Goal: Feedback & Contribution: Leave review/rating

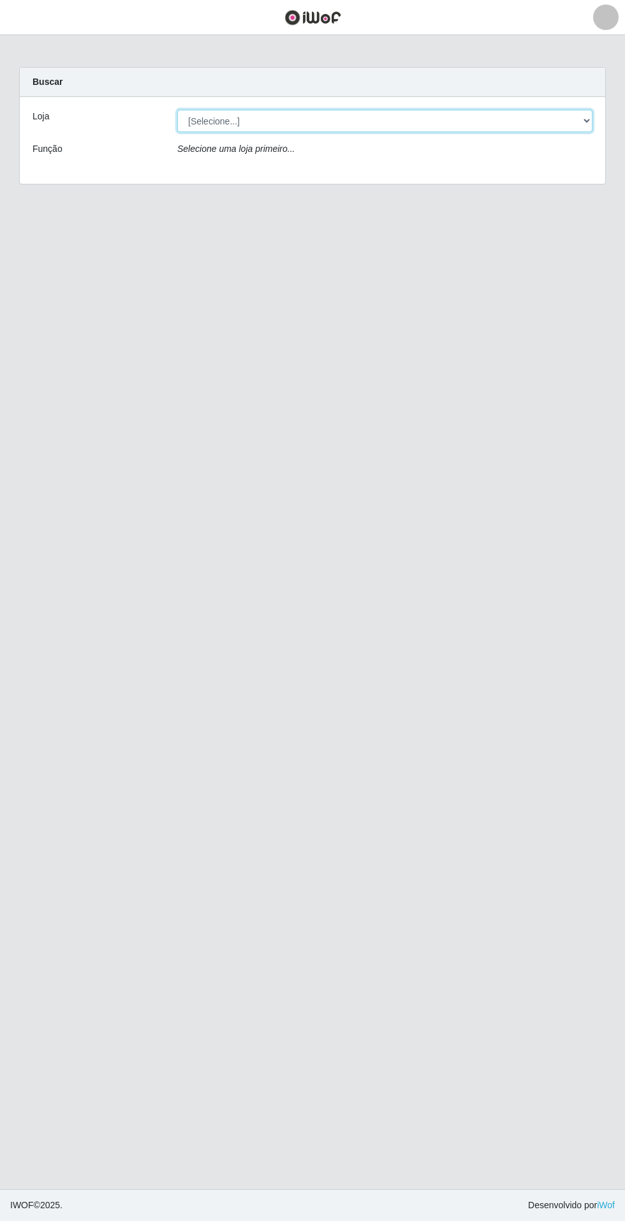
click at [568, 121] on select "[Selecione...] Atacado Vem - Loja 31 [GEOGRAPHIC_DATA]" at bounding box center [384, 121] width 415 height 22
select select "437"
click at [177, 110] on select "[Selecione...] Atacado Vem - Loja 31 [GEOGRAPHIC_DATA]" at bounding box center [384, 121] width 415 height 22
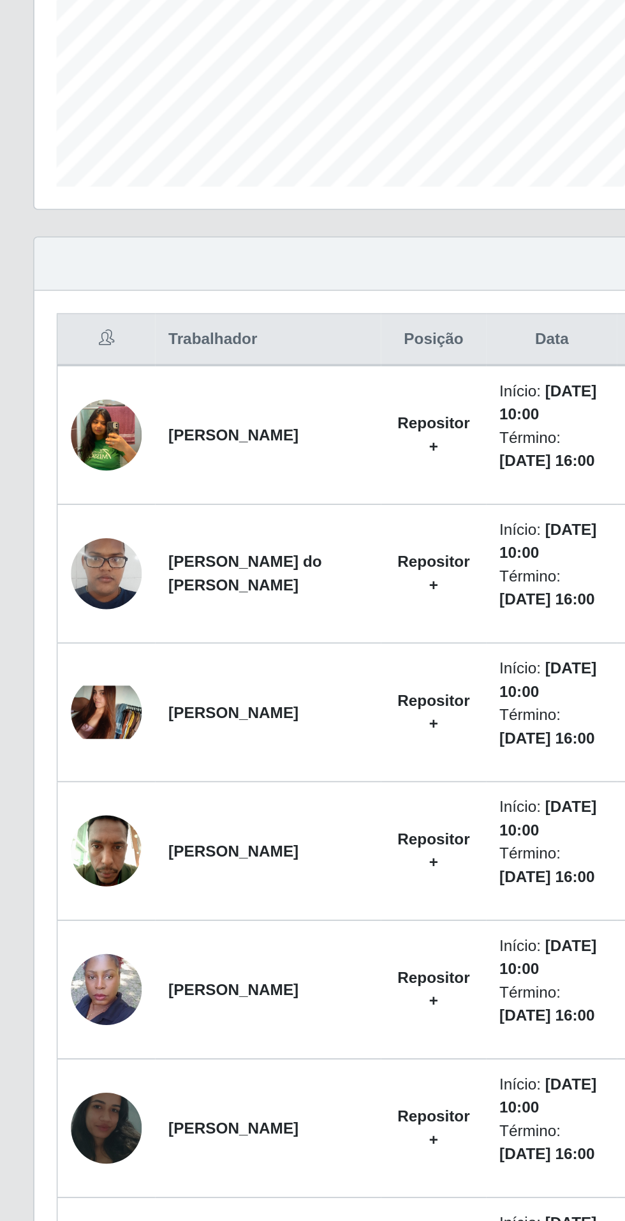
scroll to position [90, 0]
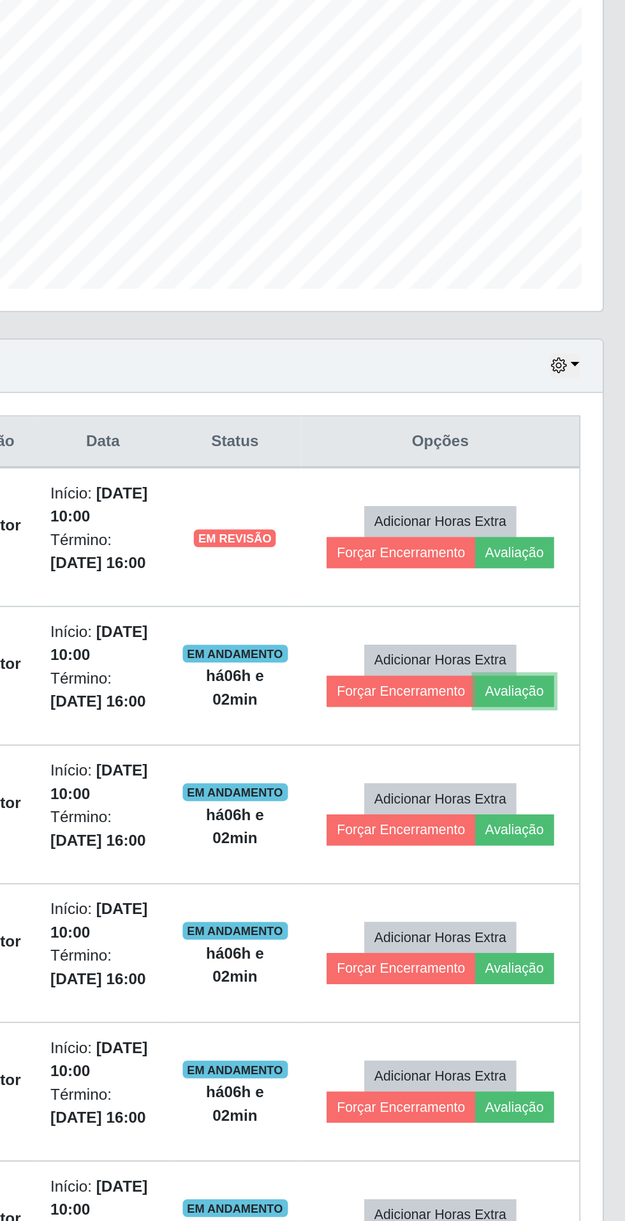
click at [573, 600] on button "Avaliação" at bounding box center [554, 598] width 45 height 18
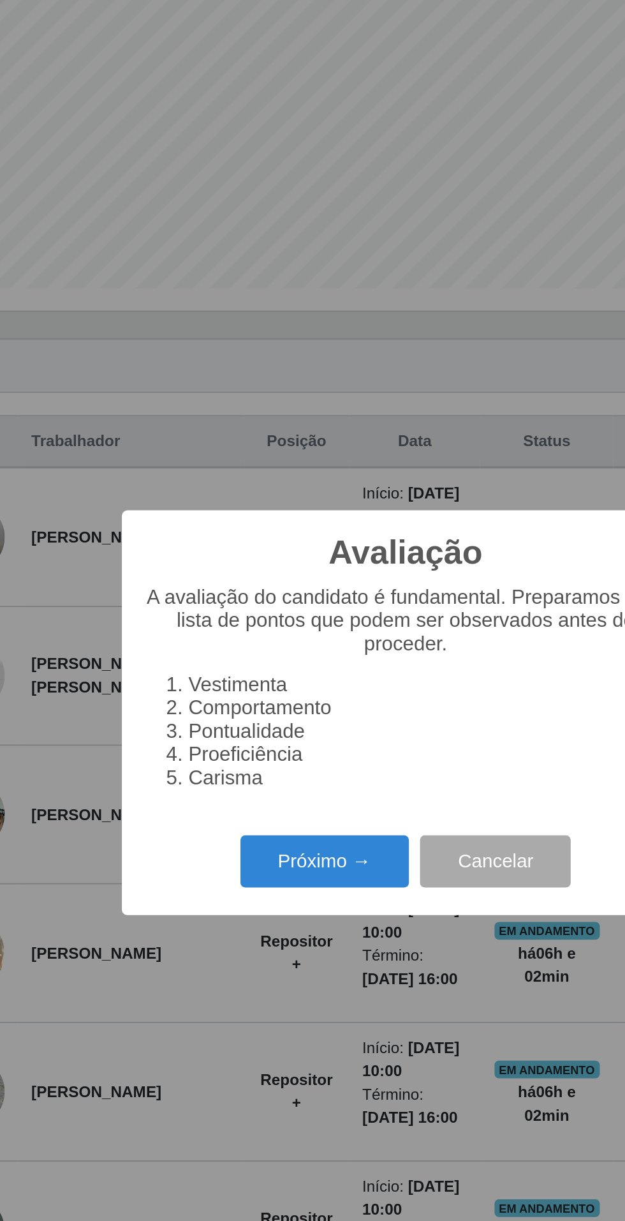
click at [271, 703] on button "Próximo →" at bounding box center [266, 696] width 97 height 30
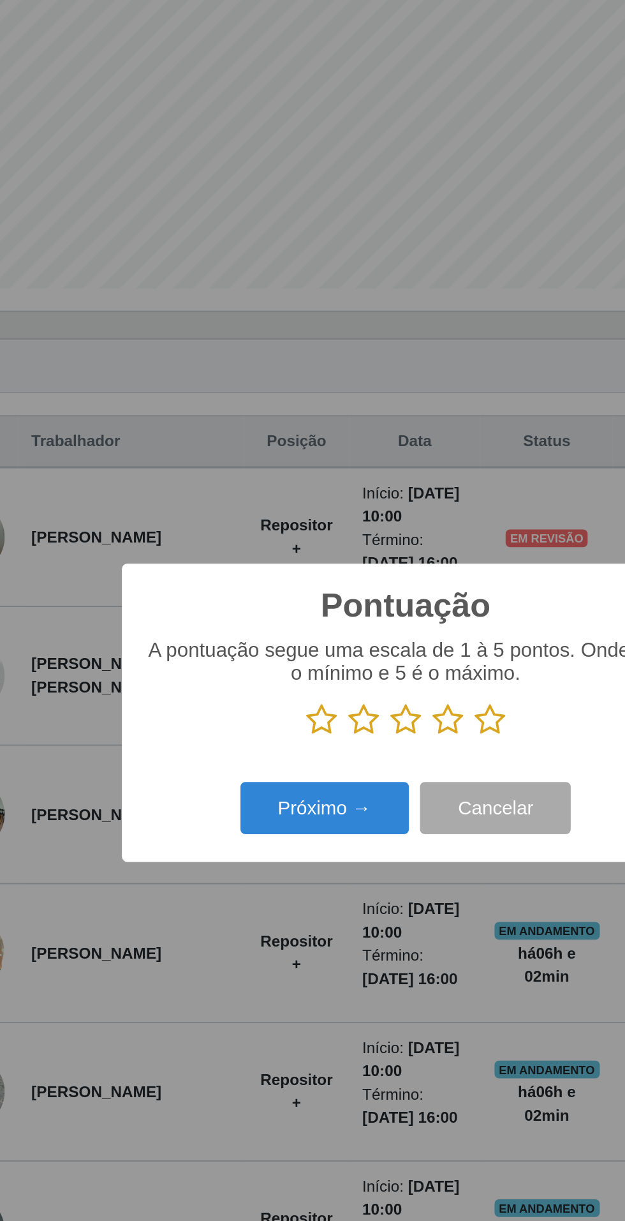
click at [366, 613] on icon at bounding box center [361, 614] width 18 height 19
click at [352, 624] on input "radio" at bounding box center [352, 624] width 0 height 0
click at [282, 670] on button "Próximo →" at bounding box center [266, 665] width 97 height 30
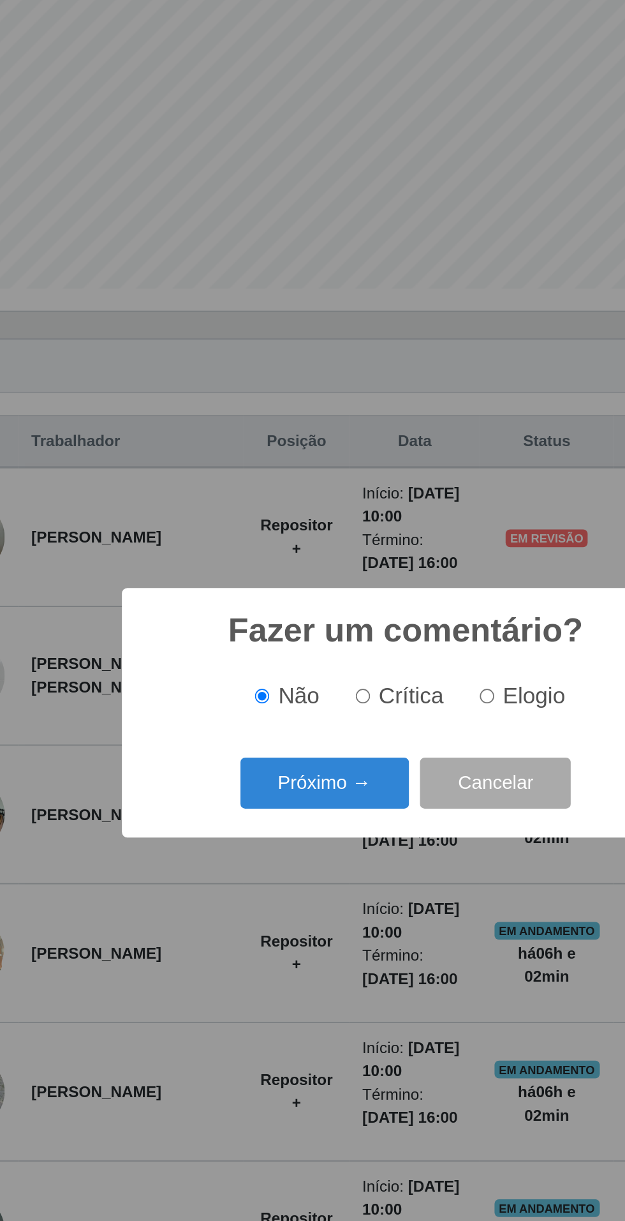
click at [269, 650] on button "Próximo →" at bounding box center [266, 651] width 97 height 30
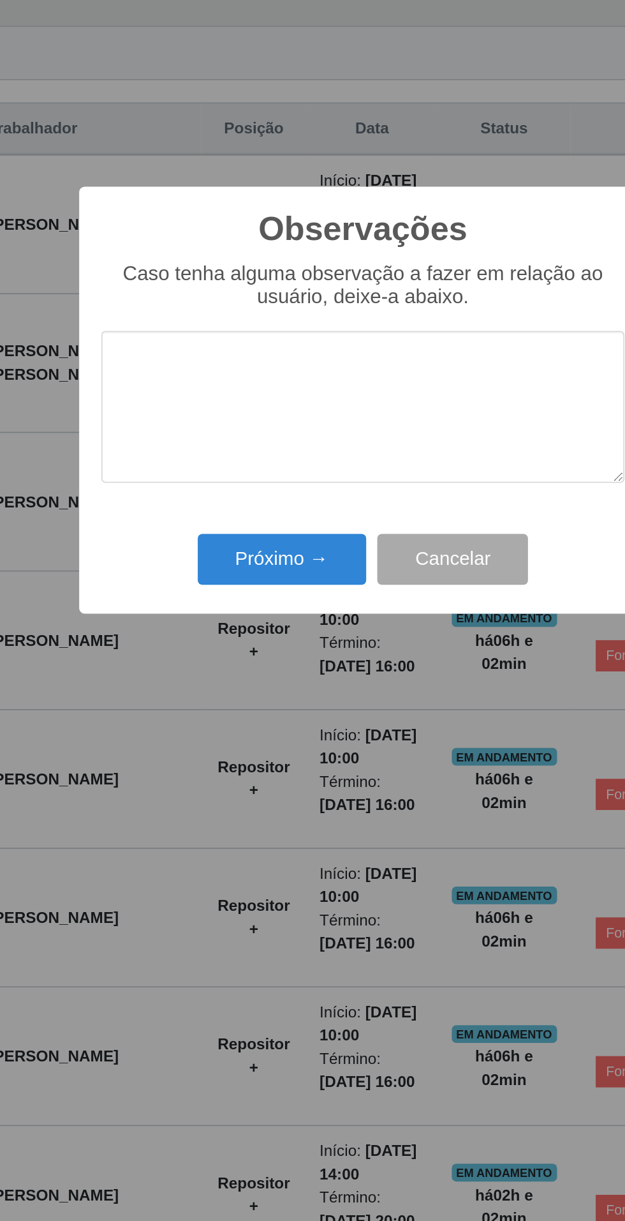
type textarea "T"
click at [265, 707] on button "Próximo →" at bounding box center [266, 702] width 97 height 30
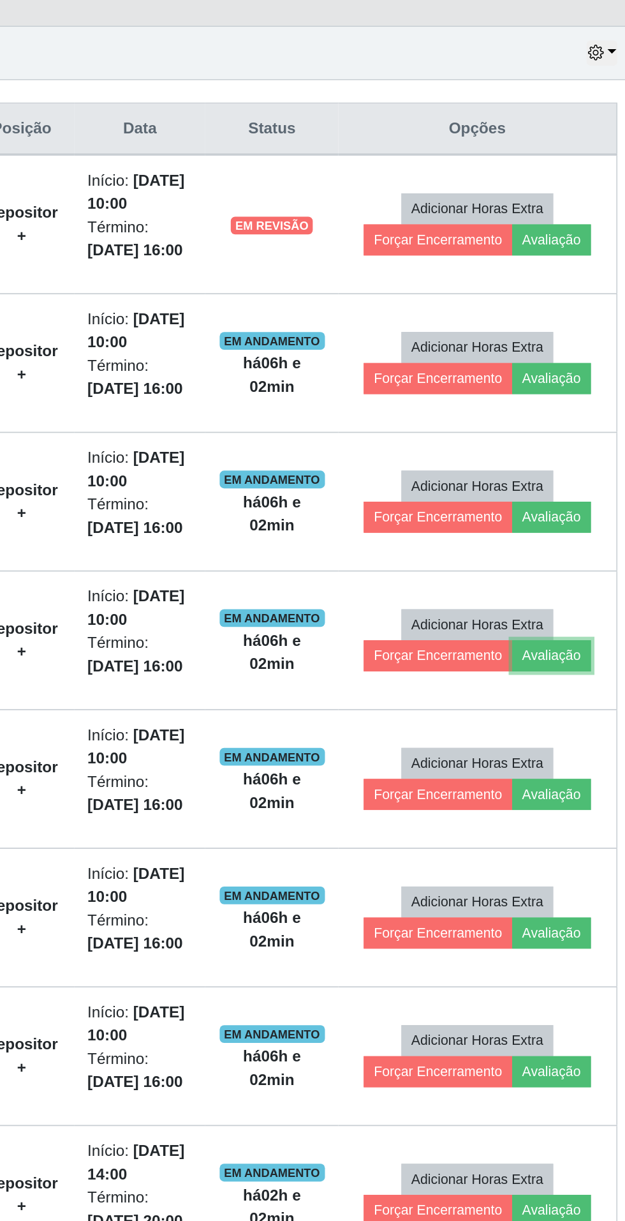
click at [565, 756] on button "Avaliação" at bounding box center [554, 757] width 45 height 18
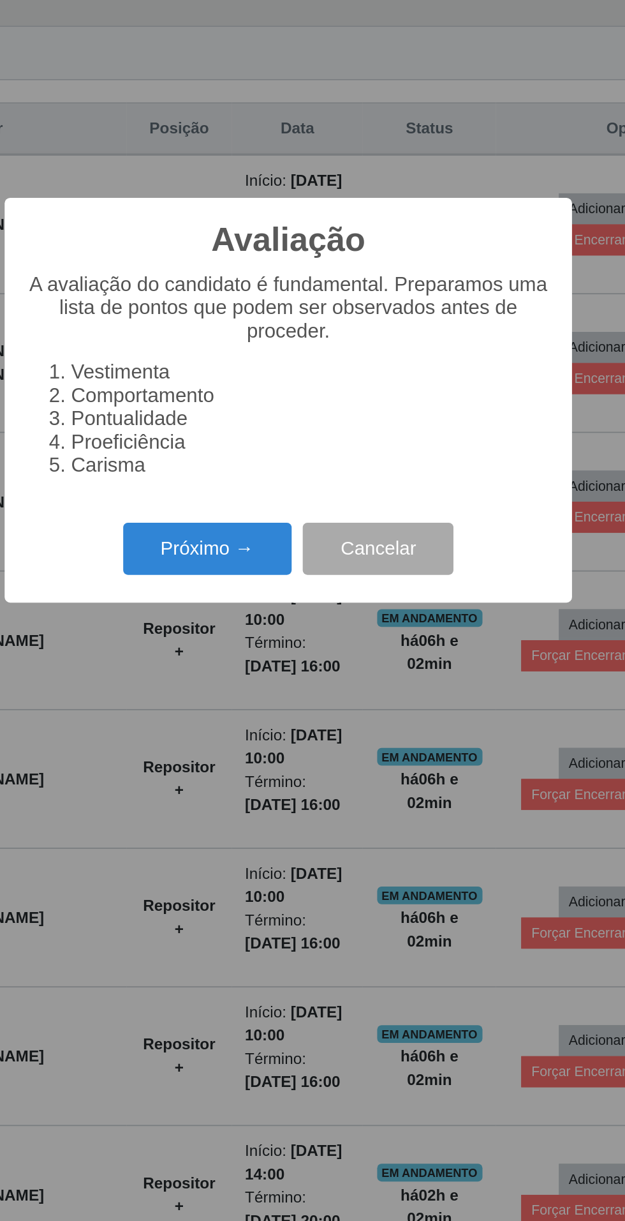
click at [283, 699] on button "Próximo →" at bounding box center [266, 696] width 97 height 30
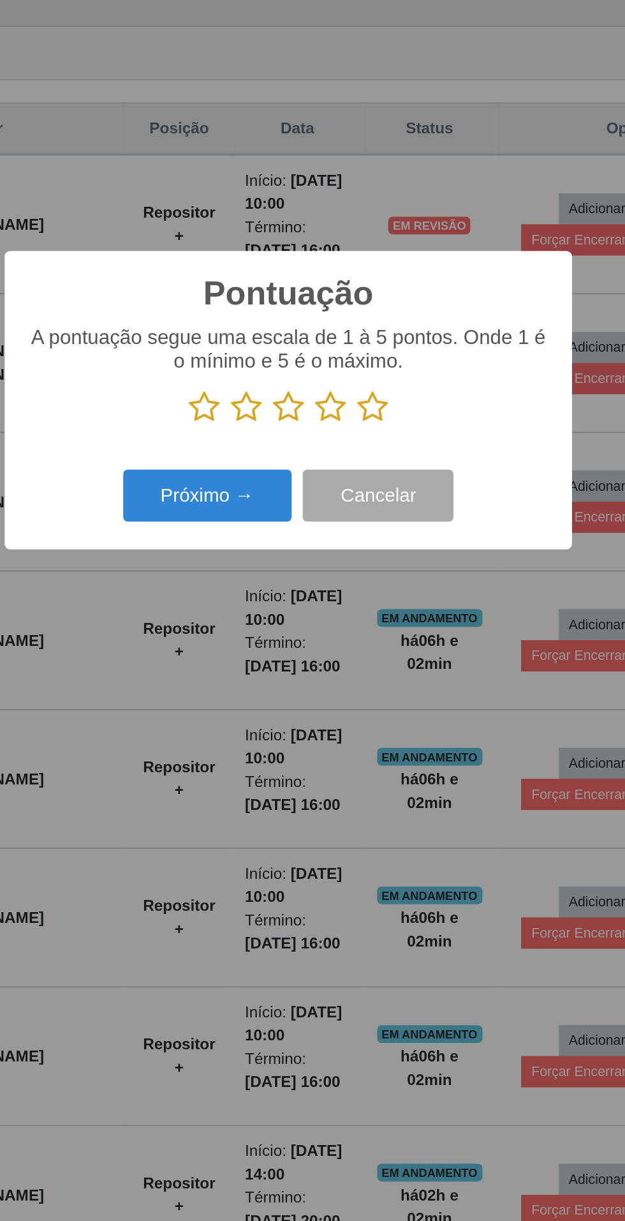
click at [366, 613] on icon at bounding box center [361, 614] width 18 height 19
click at [352, 624] on input "radio" at bounding box center [352, 624] width 0 height 0
click at [268, 662] on button "Próximo →" at bounding box center [266, 665] width 97 height 30
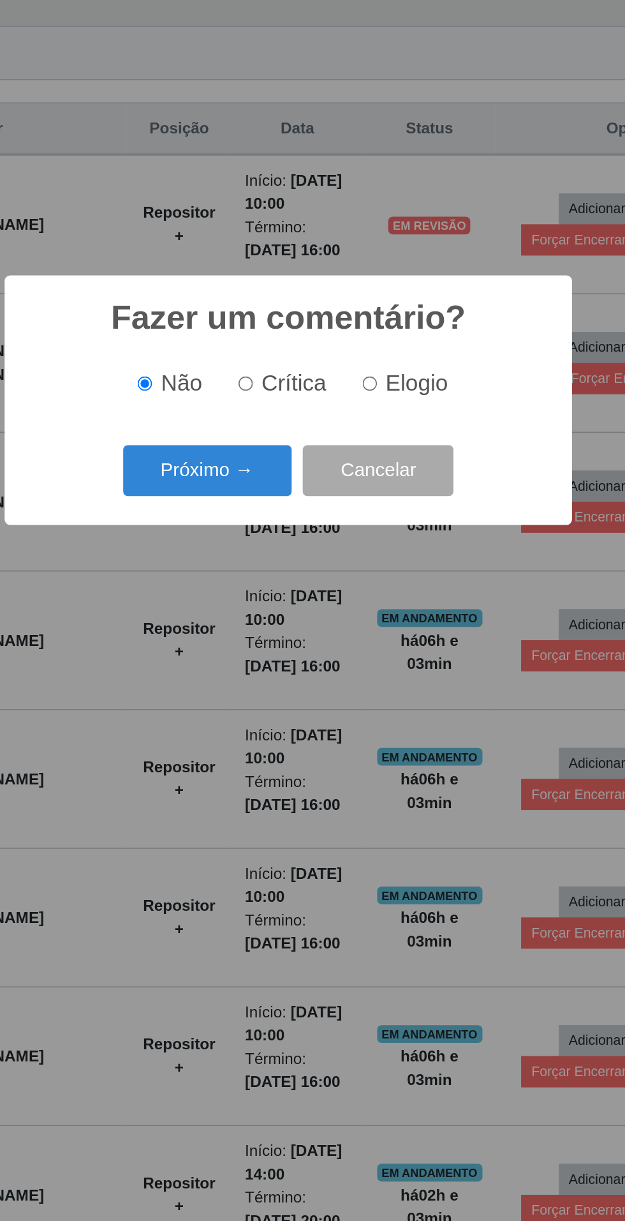
click at [278, 648] on button "Próximo →" at bounding box center [266, 651] width 97 height 30
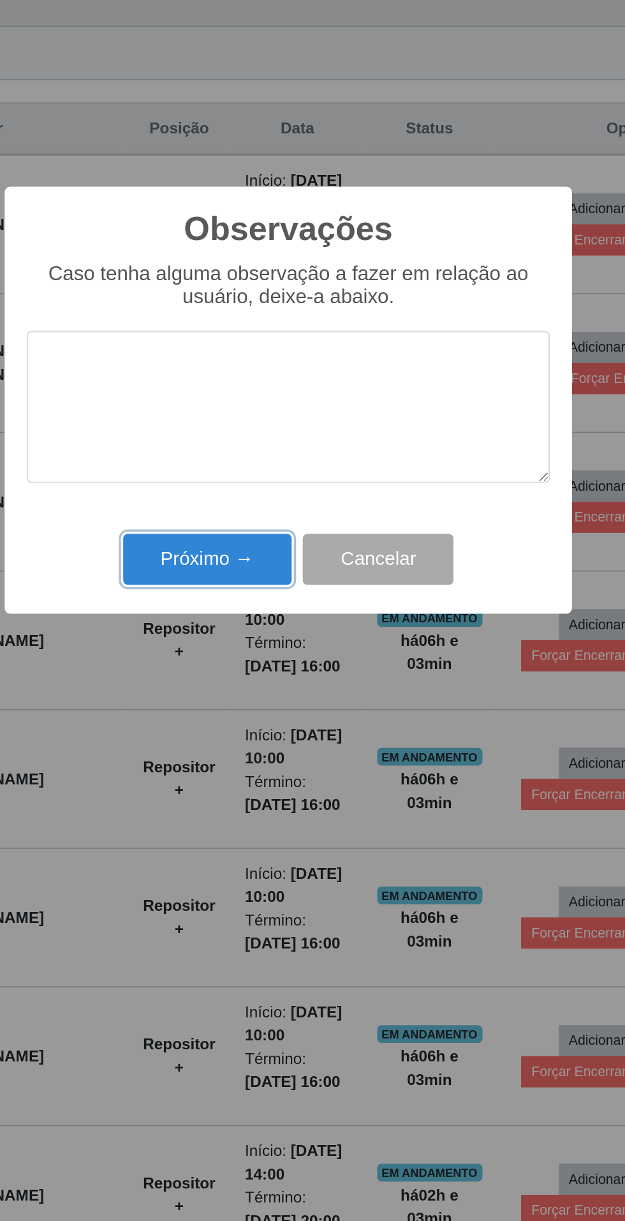
click at [274, 700] on button "Próximo →" at bounding box center [266, 702] width 97 height 30
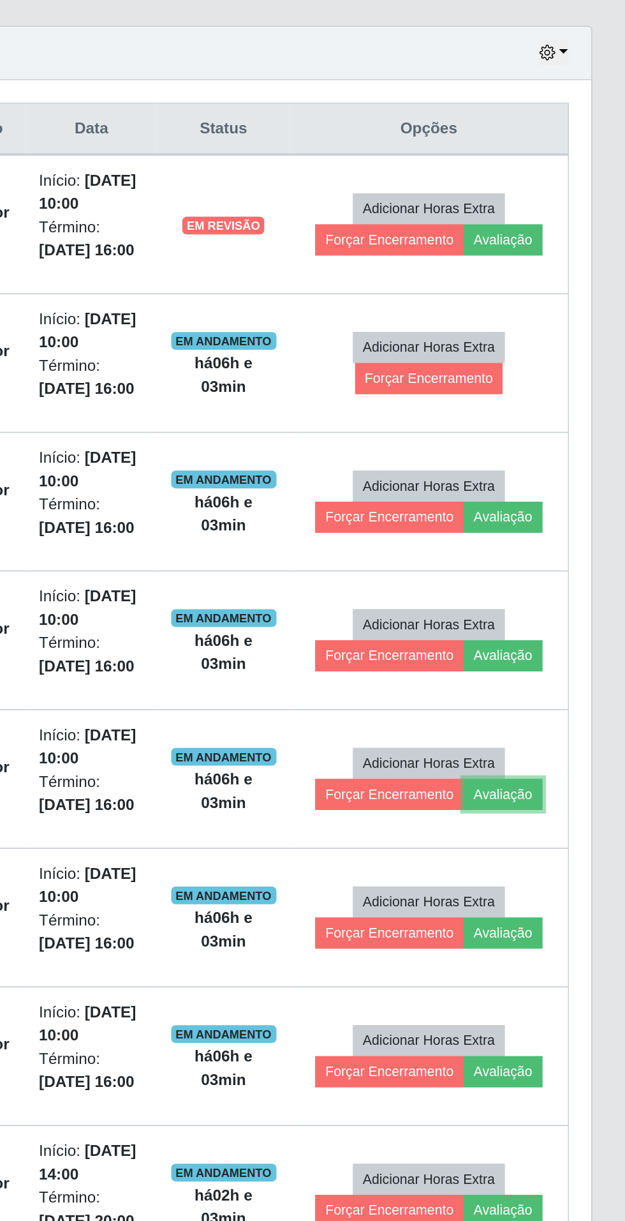
click at [565, 840] on button "Avaliação" at bounding box center [554, 837] width 45 height 18
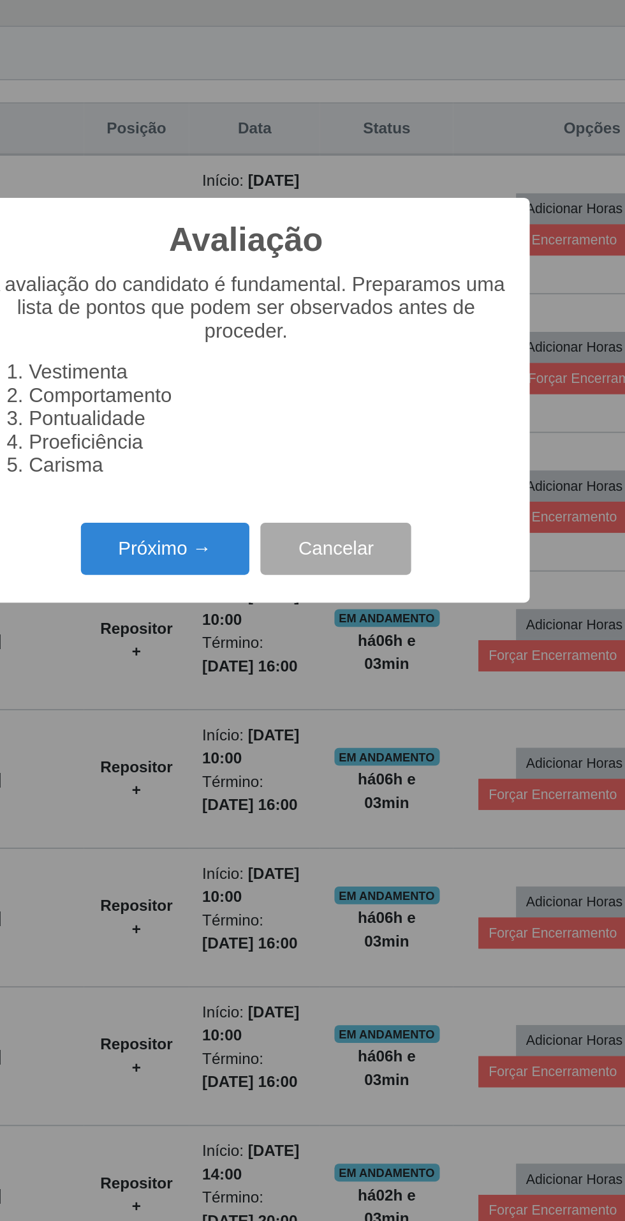
click at [281, 692] on button "Próximo →" at bounding box center [266, 696] width 97 height 30
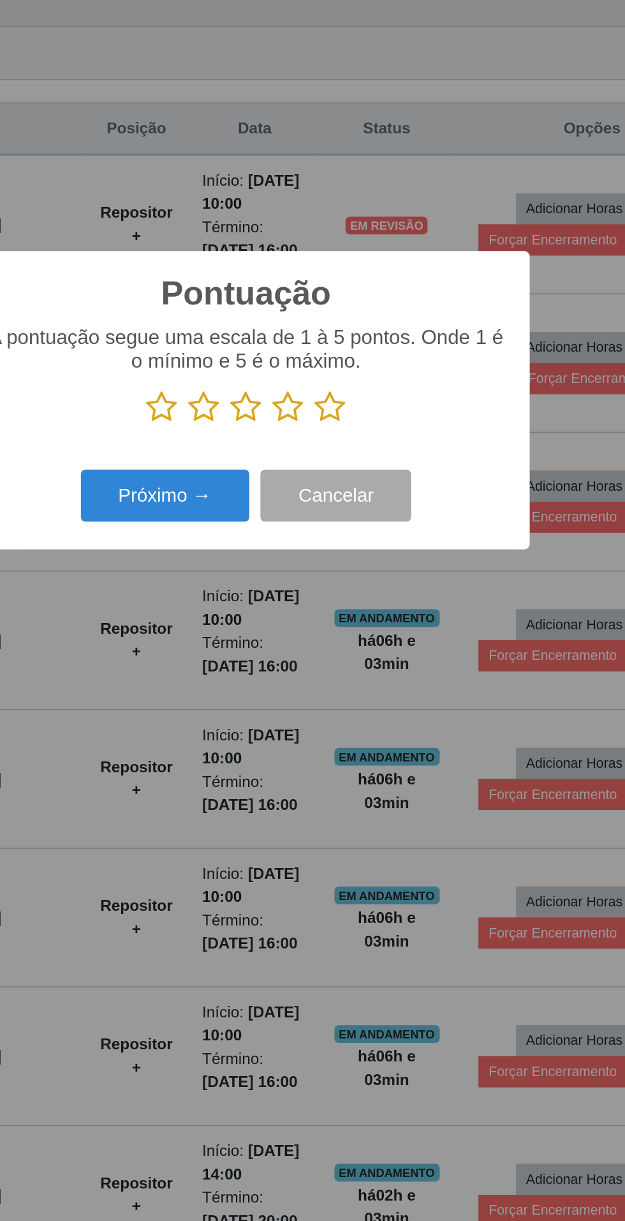
click at [366, 618] on icon at bounding box center [361, 614] width 18 height 19
click at [352, 624] on input "radio" at bounding box center [352, 624] width 0 height 0
click at [274, 674] on button "Próximo →" at bounding box center [266, 665] width 97 height 30
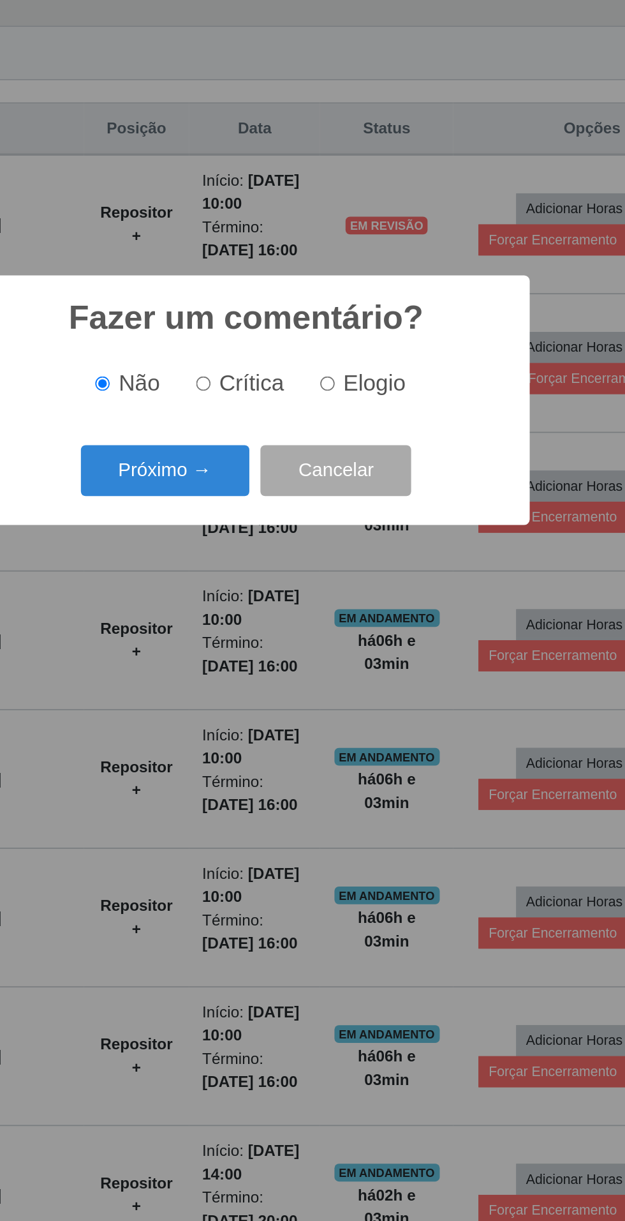
click at [285, 649] on button "Próximo →" at bounding box center [266, 651] width 97 height 30
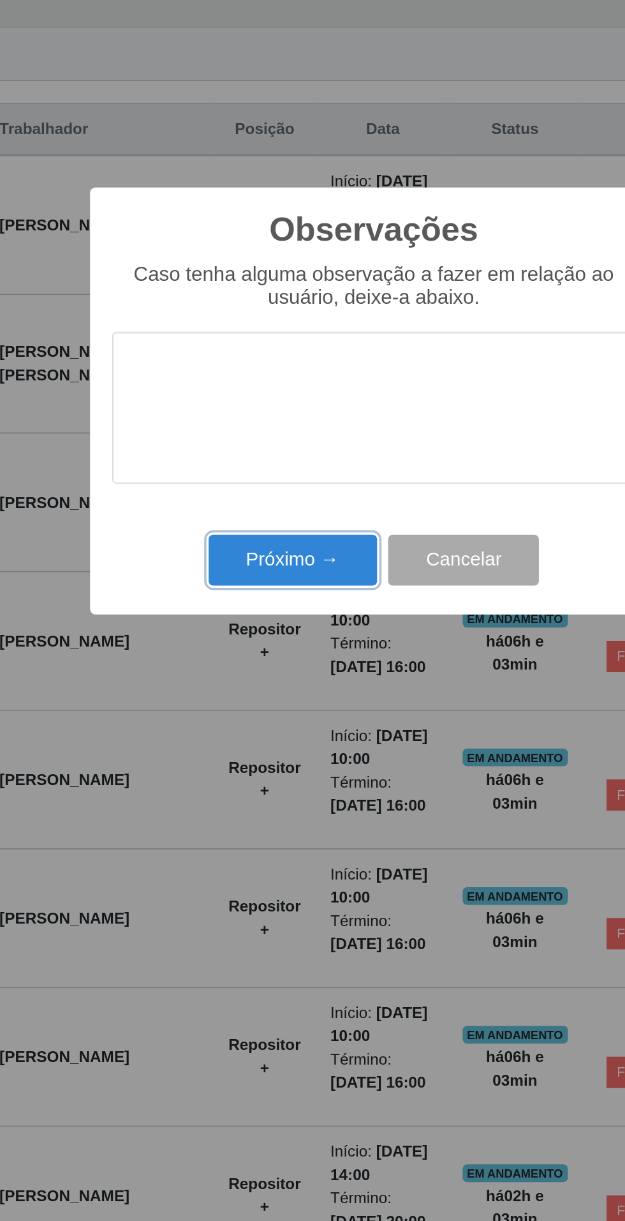
click at [221, 706] on button "Próximo →" at bounding box center [266, 702] width 97 height 30
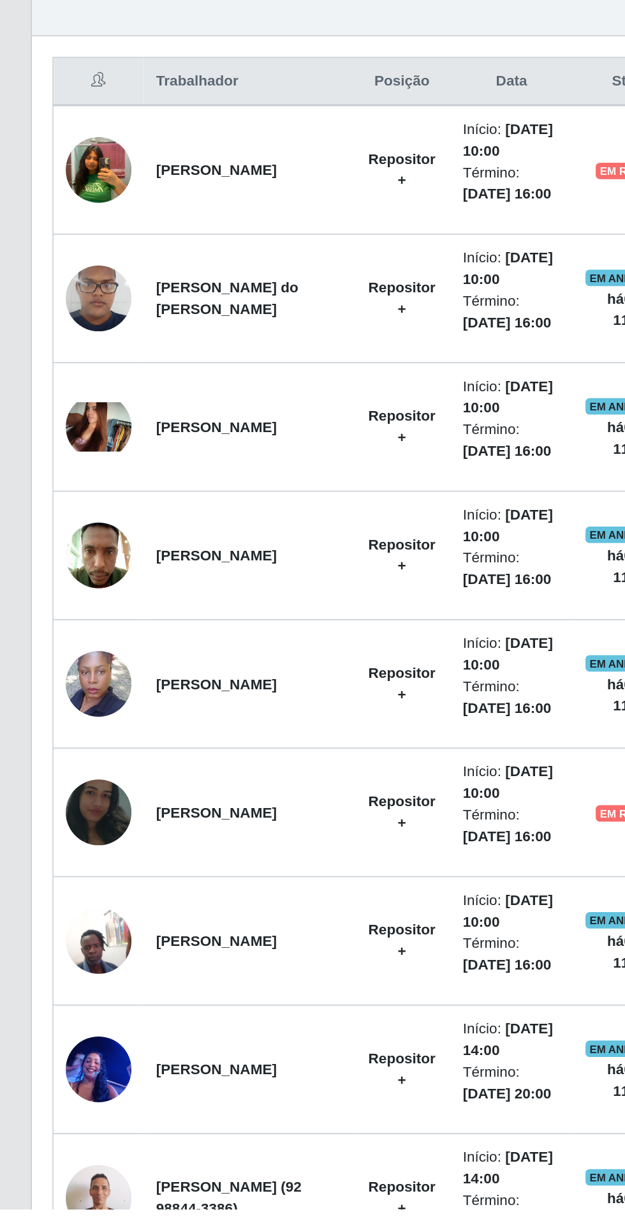
scroll to position [24, 0]
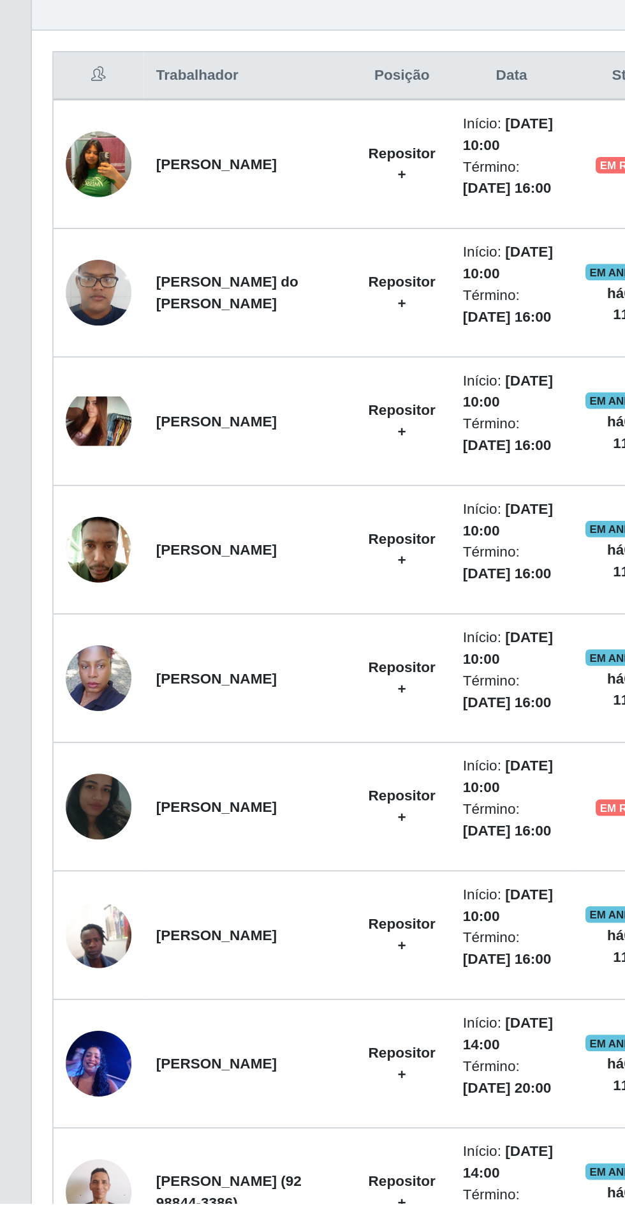
click at [69, 975] on img at bounding box center [61, 974] width 41 height 91
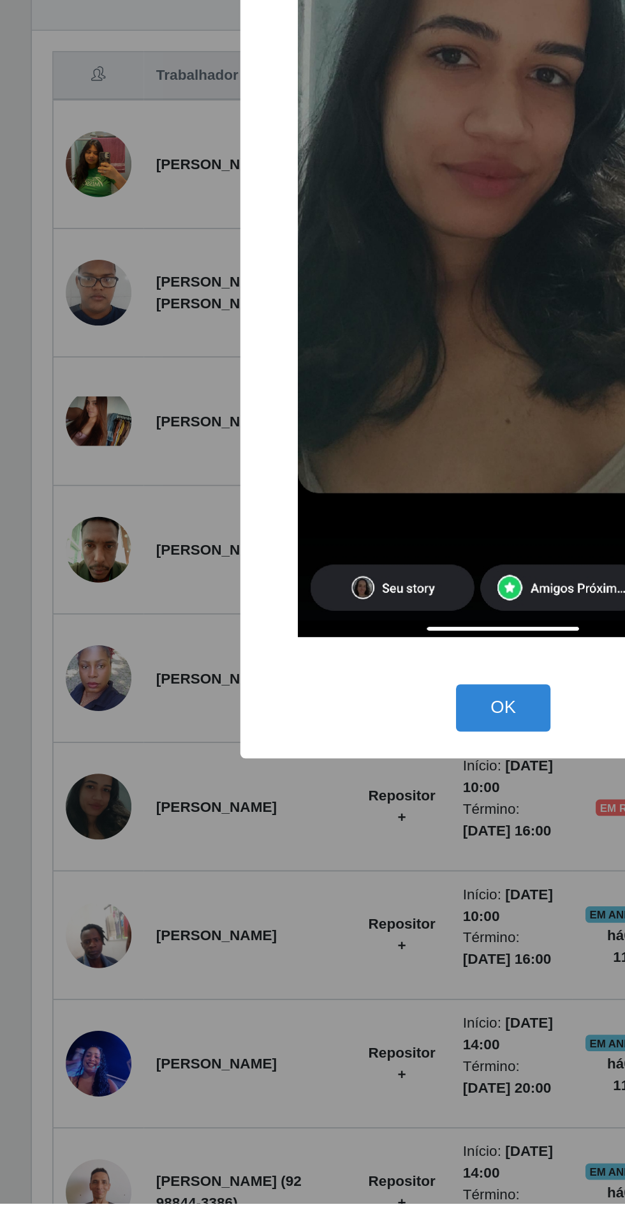
click at [188, 1101] on div "× OK Cancel" at bounding box center [312, 610] width 625 height 1221
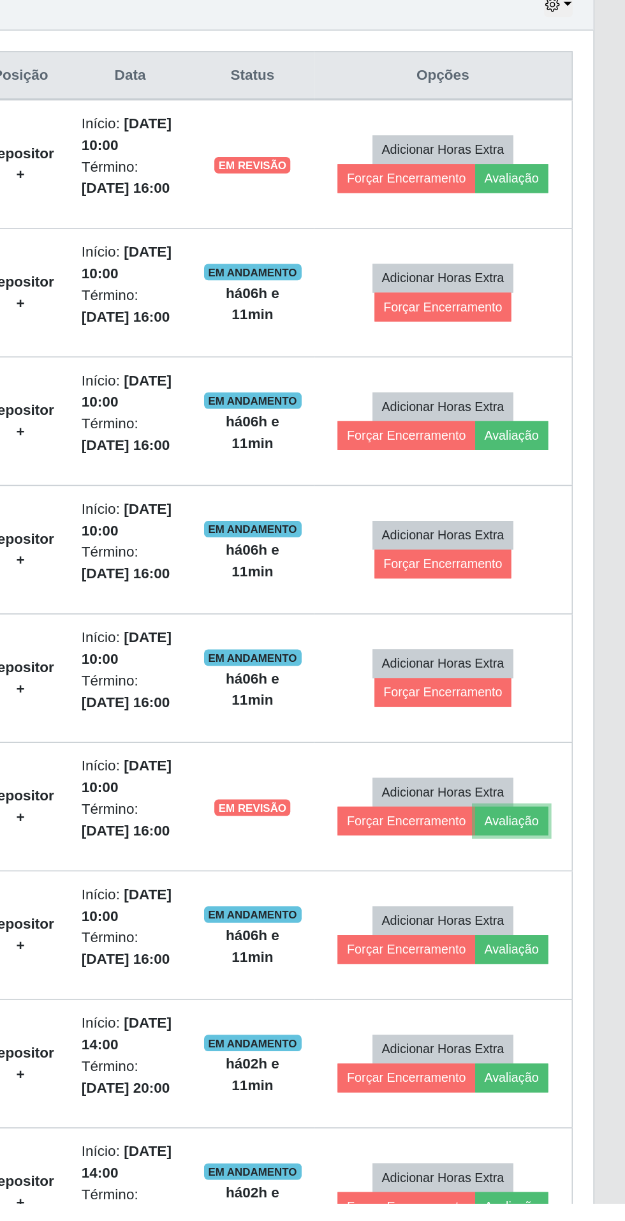
click at [565, 977] on button "Avaliação" at bounding box center [554, 983] width 45 height 18
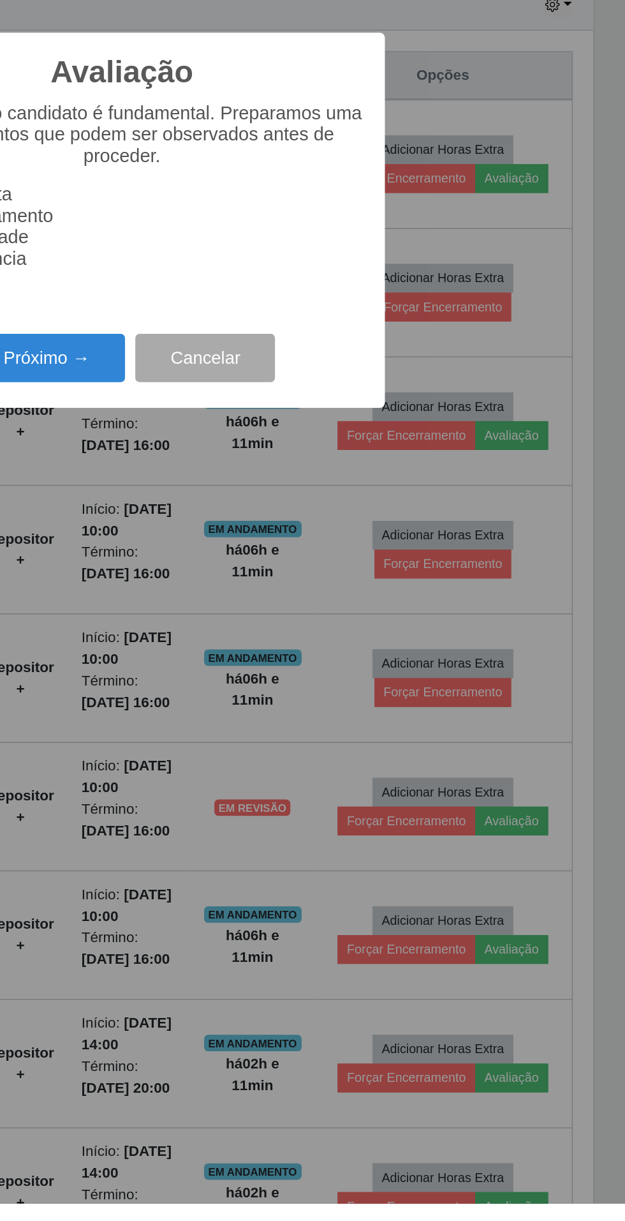
click at [266, 711] on button "Próximo →" at bounding box center [266, 696] width 97 height 30
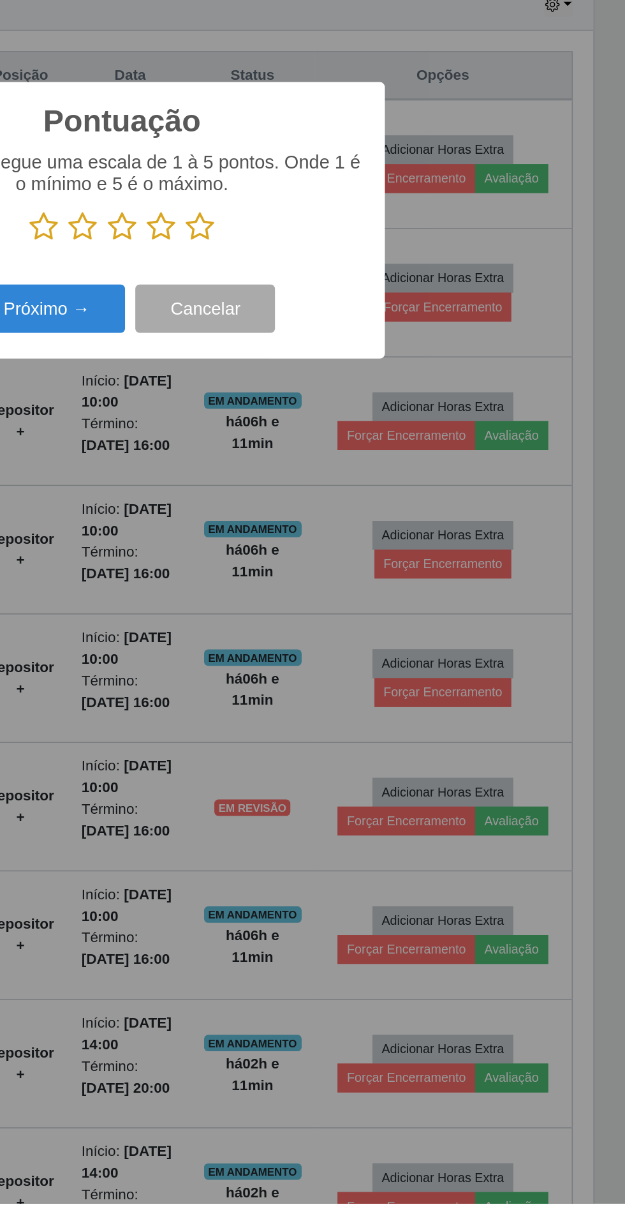
click at [364, 624] on icon at bounding box center [361, 614] width 18 height 19
click at [352, 624] on input "radio" at bounding box center [352, 624] width 0 height 0
click at [261, 680] on button "Próximo →" at bounding box center [266, 665] width 97 height 30
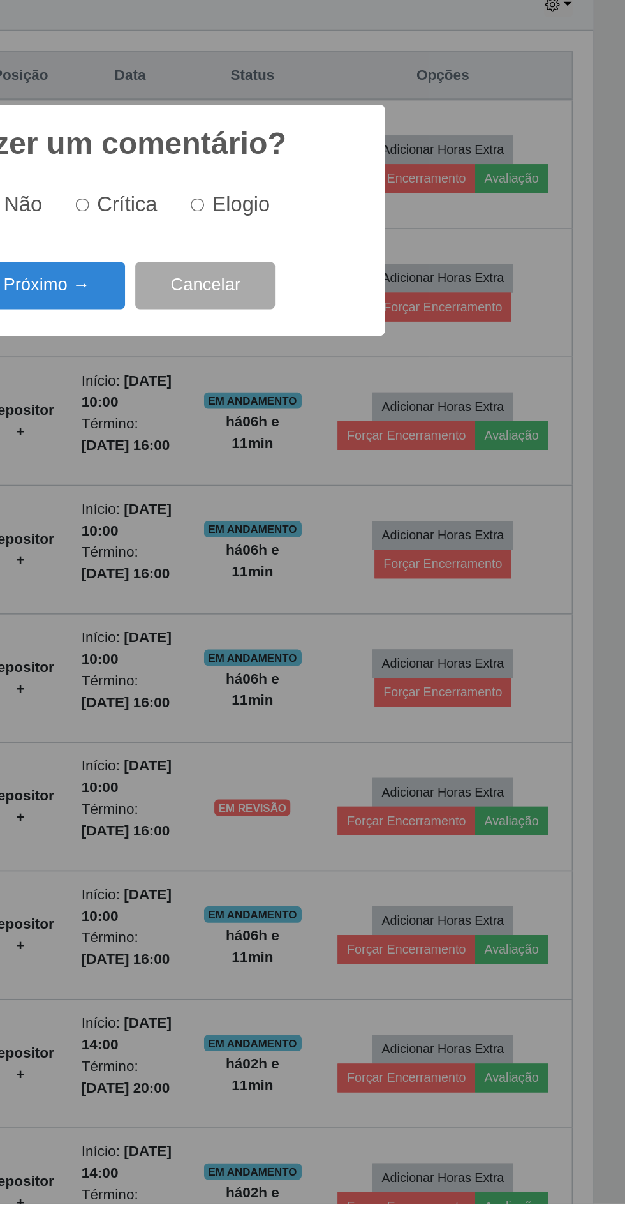
click at [276, 666] on button "Próximo →" at bounding box center [266, 651] width 97 height 30
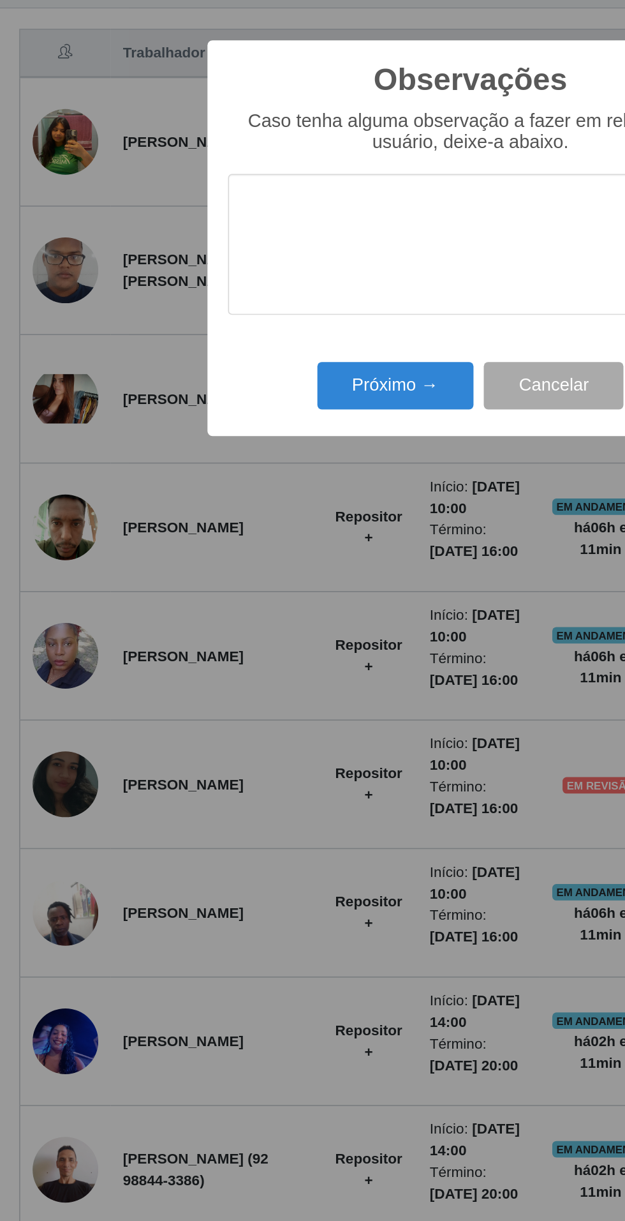
scroll to position [48, 0]
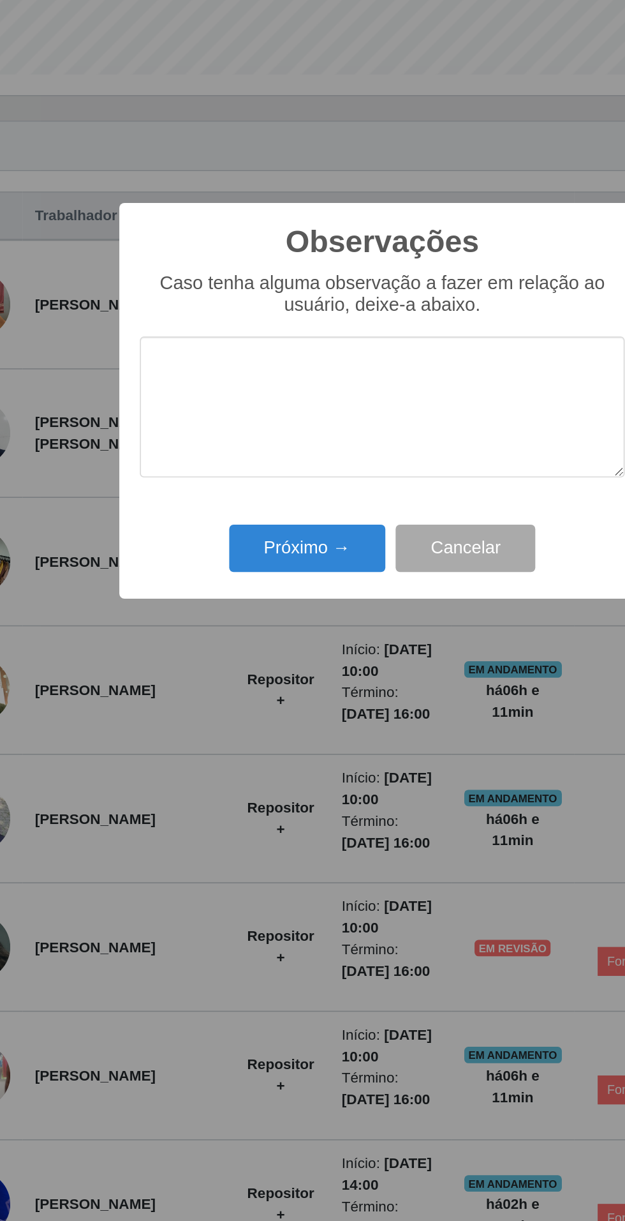
click at [305, 594] on textarea at bounding box center [312, 613] width 301 height 87
click at [249, 691] on button "Próximo →" at bounding box center [266, 702] width 97 height 30
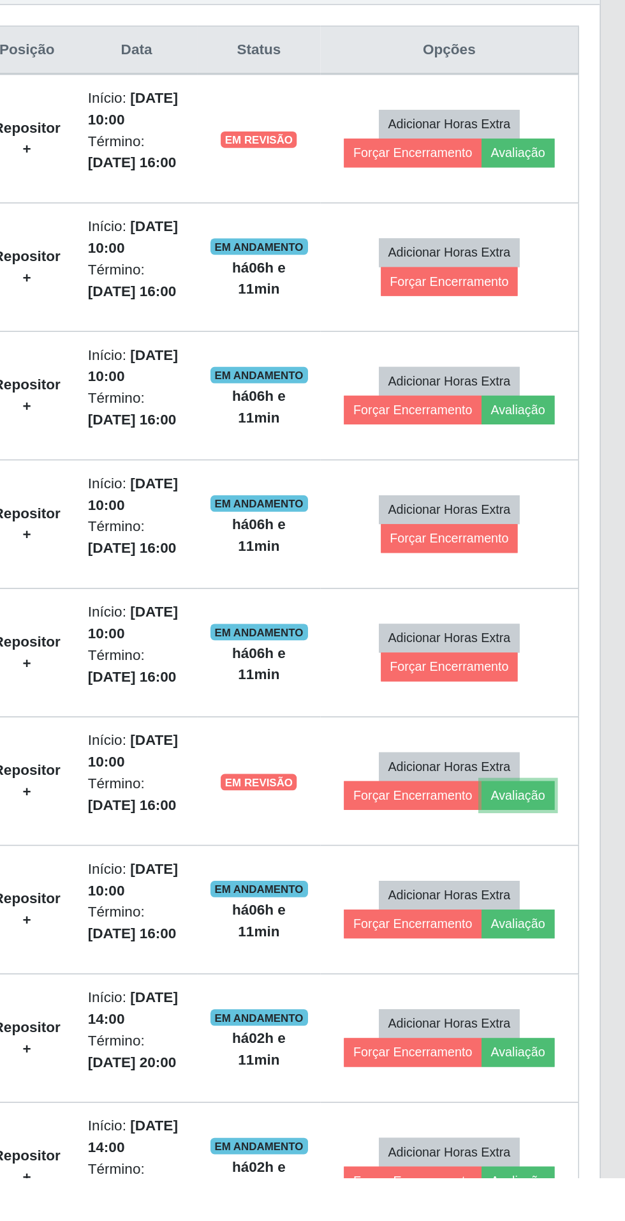
scroll to position [23, 0]
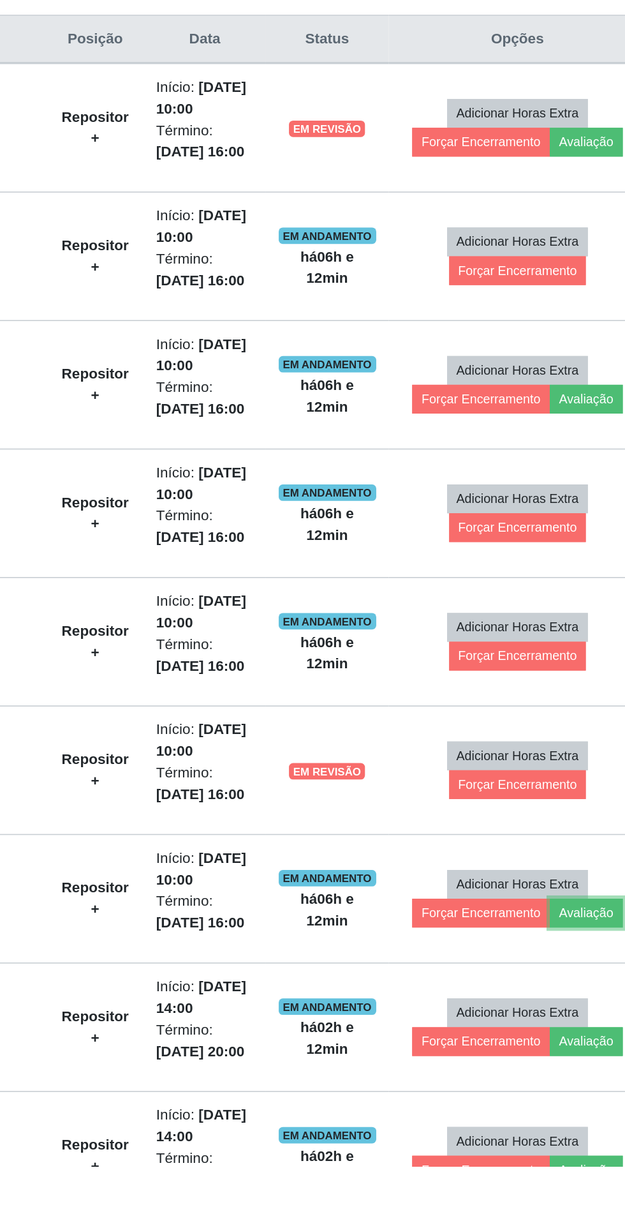
click at [567, 1065] on button "Avaliação" at bounding box center [554, 1064] width 45 height 18
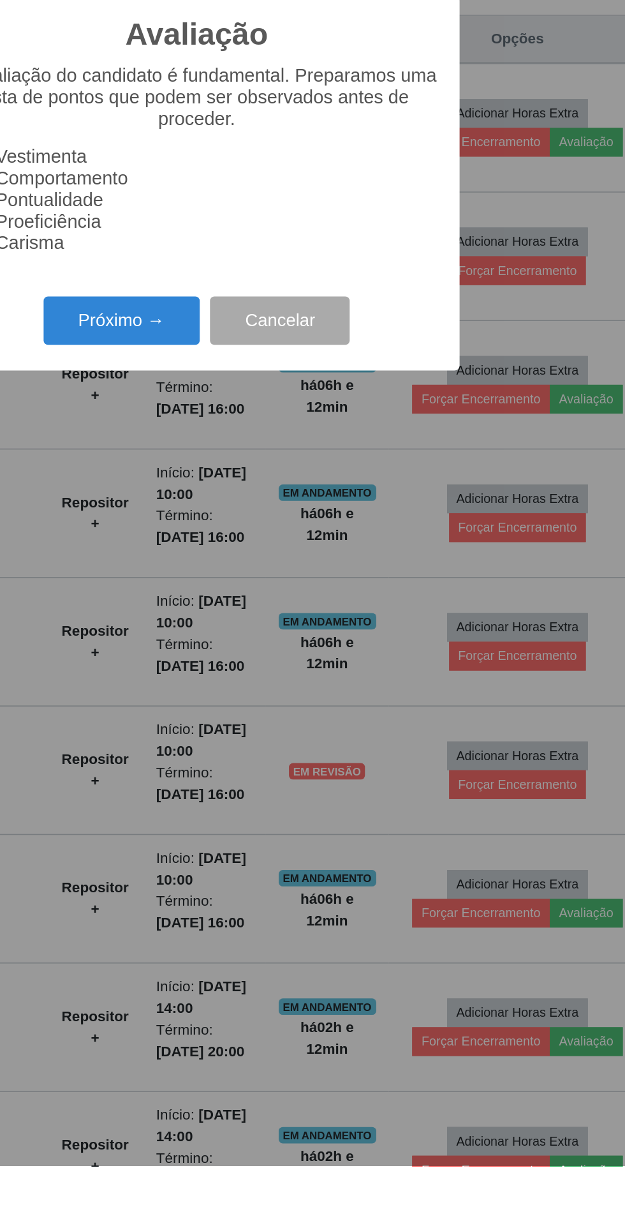
click at [273, 711] on button "Próximo →" at bounding box center [266, 696] width 97 height 30
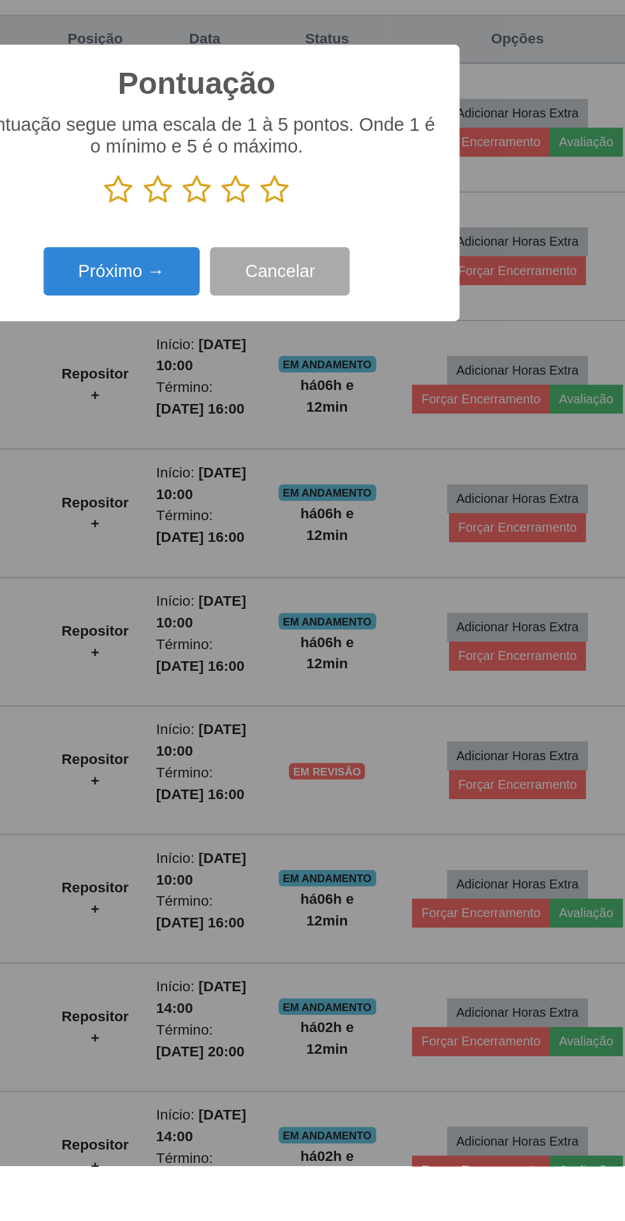
click at [363, 624] on icon at bounding box center [361, 614] width 18 height 19
click at [352, 624] on input "radio" at bounding box center [352, 624] width 0 height 0
click at [262, 680] on button "Próximo →" at bounding box center [266, 665] width 97 height 30
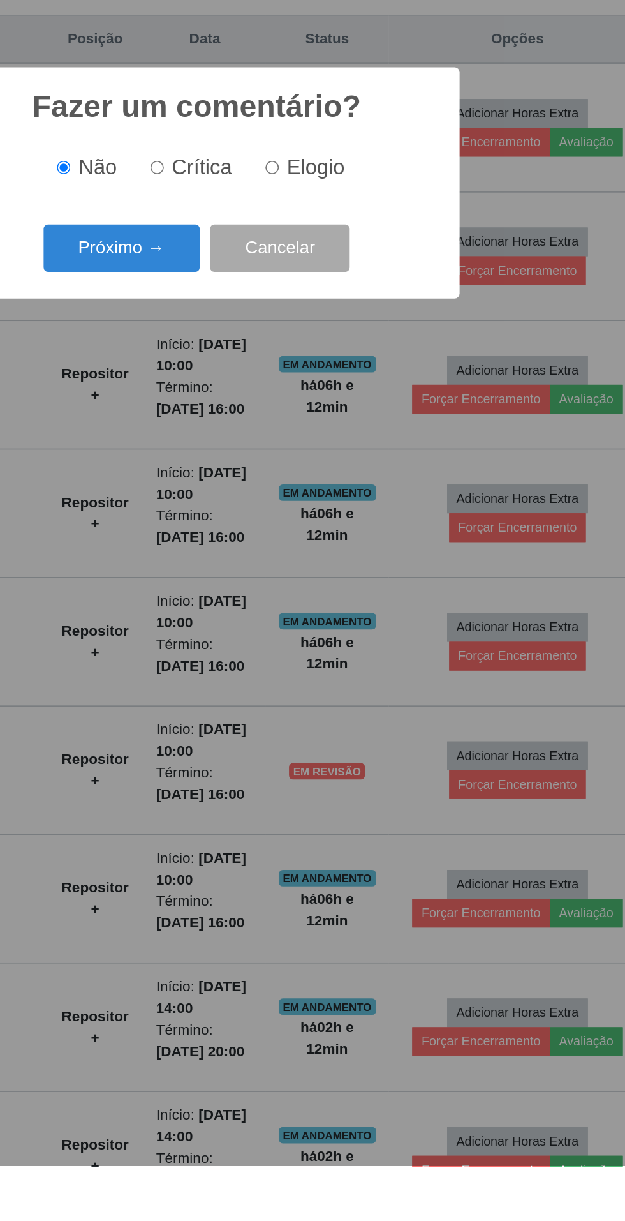
click at [260, 666] on button "Próximo →" at bounding box center [266, 651] width 97 height 30
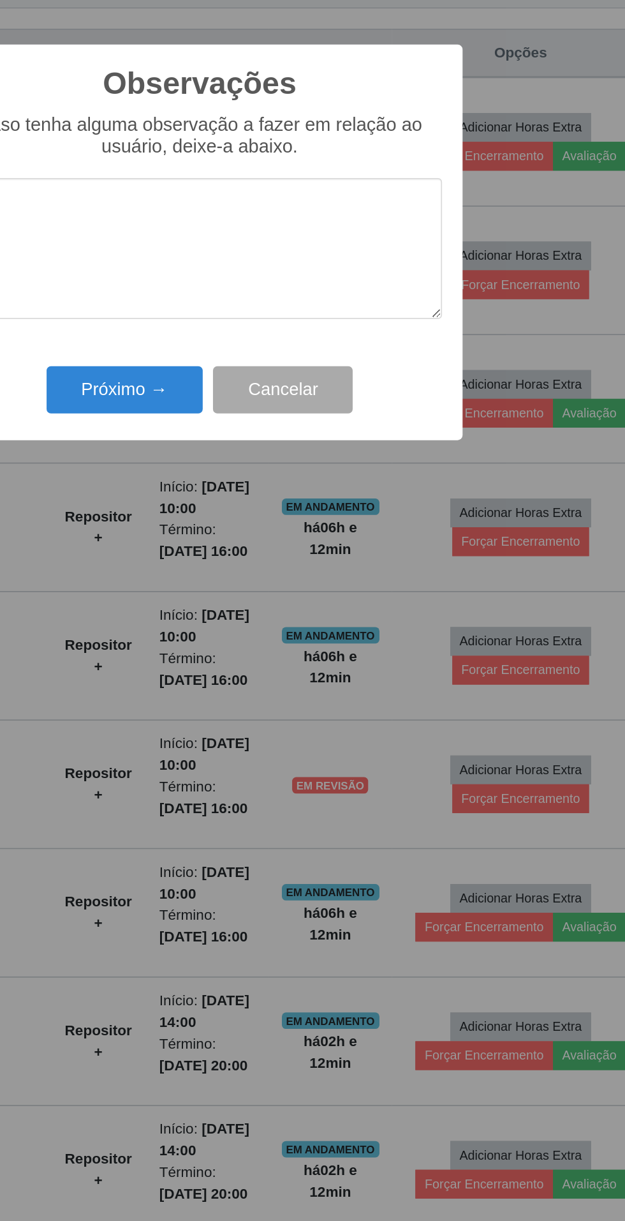
scroll to position [51, 0]
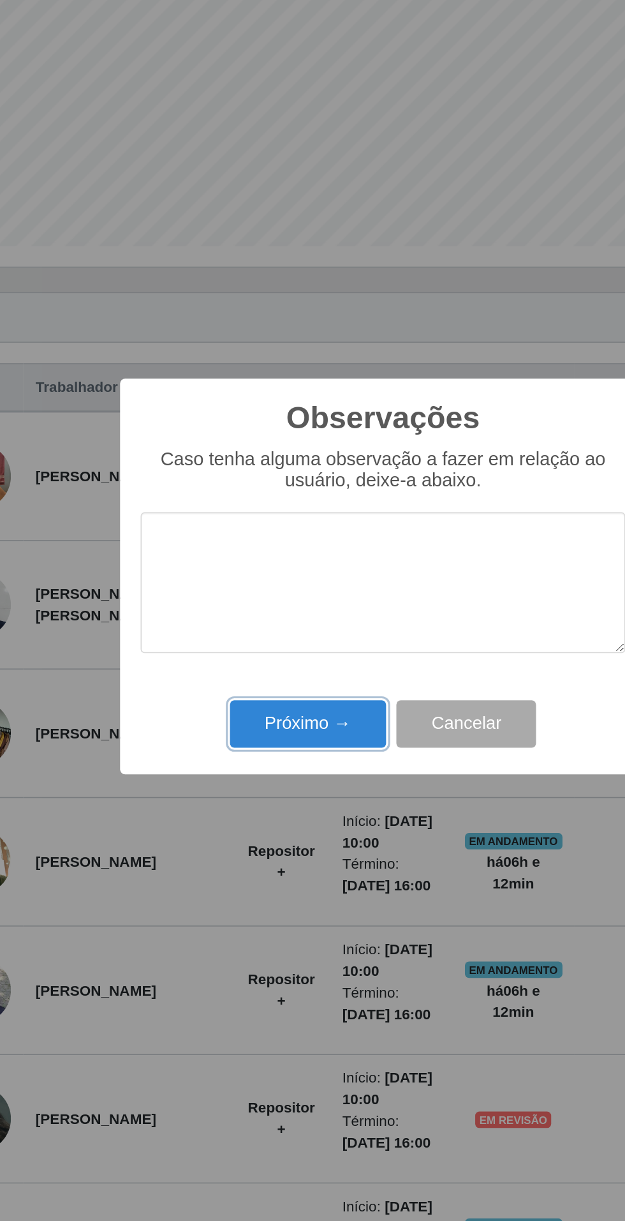
click at [232, 710] on button "Próximo →" at bounding box center [266, 702] width 97 height 30
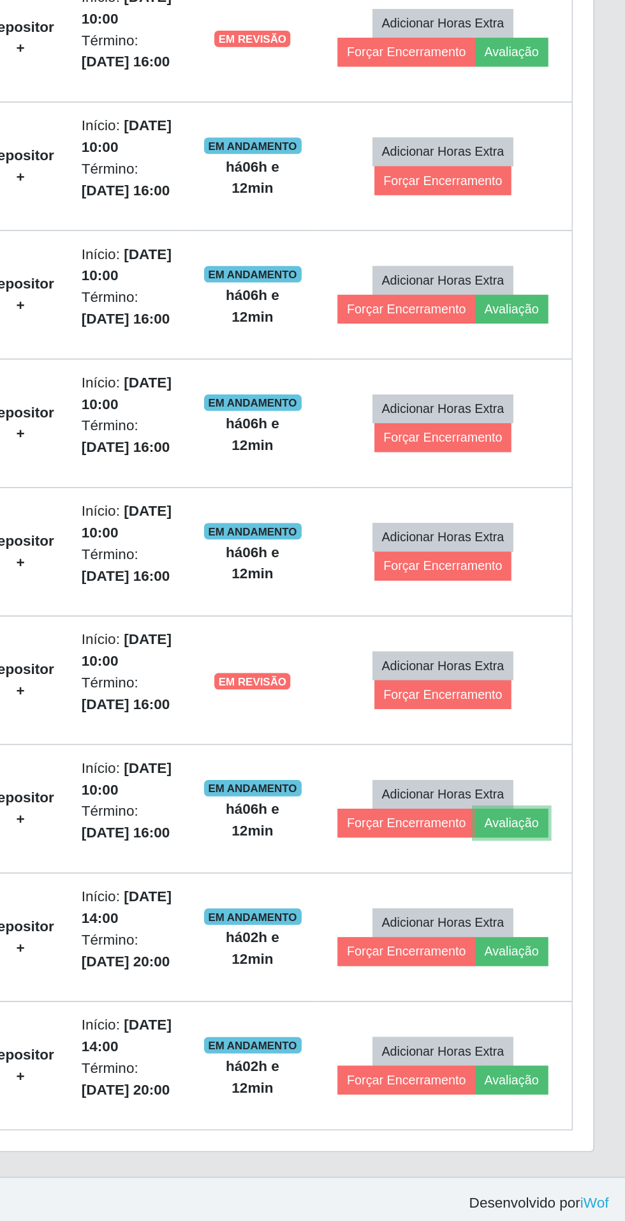
scroll to position [23, 0]
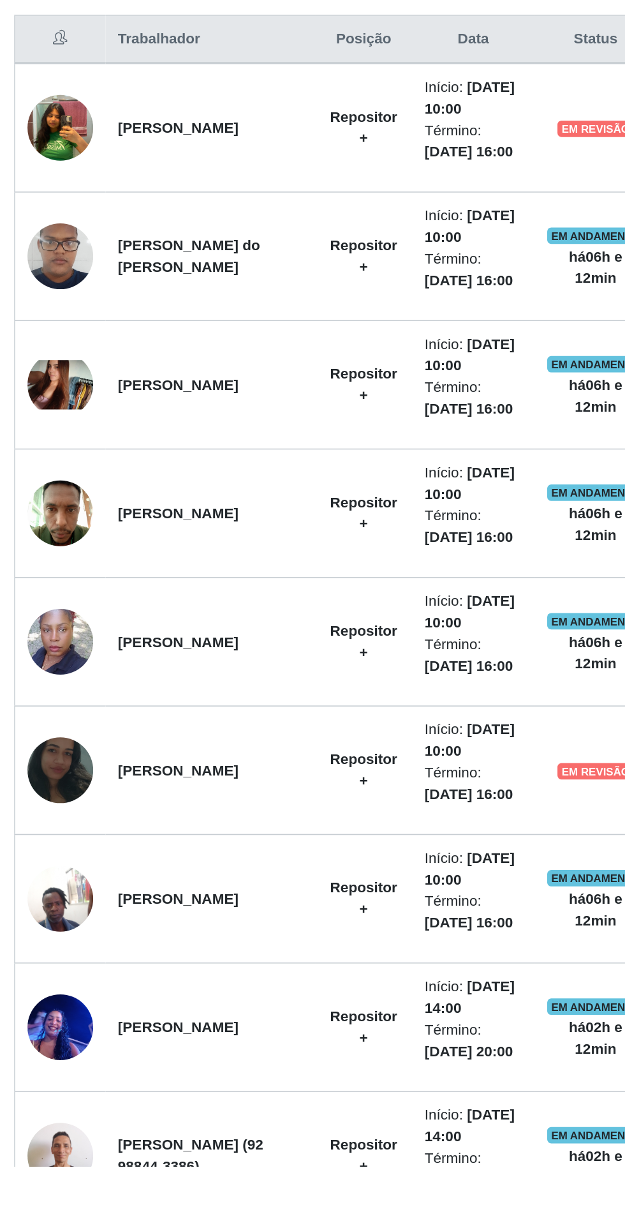
click at [58, 736] on img at bounding box center [61, 735] width 41 height 31
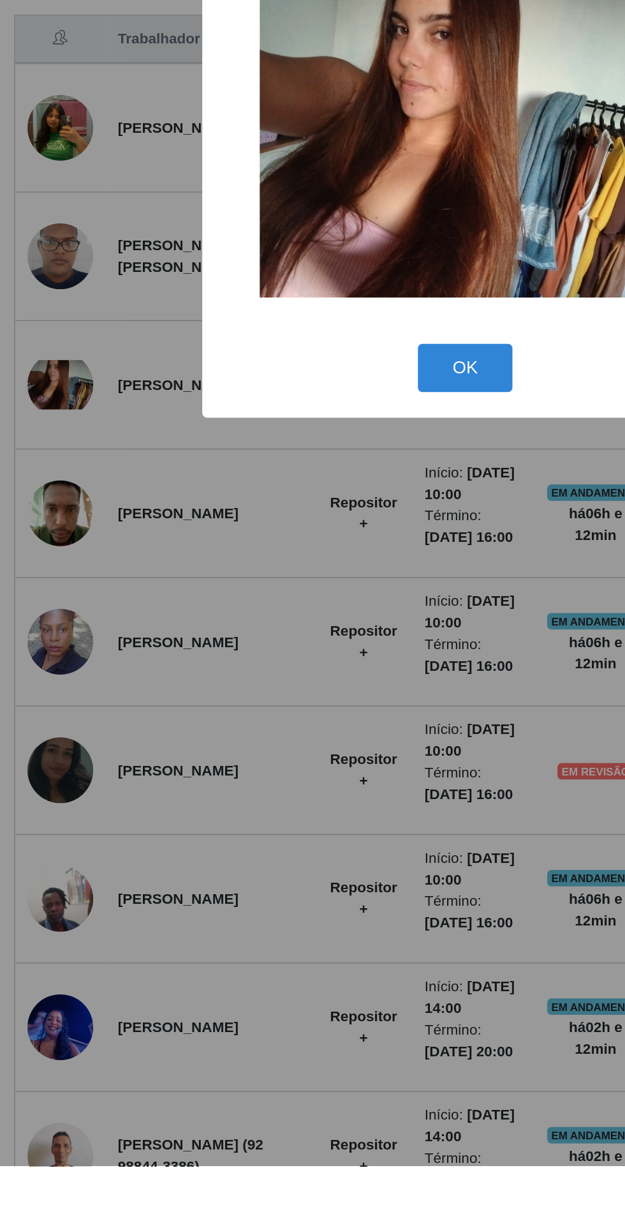
click at [179, 1035] on div "× OK Cancel" at bounding box center [312, 610] width 625 height 1221
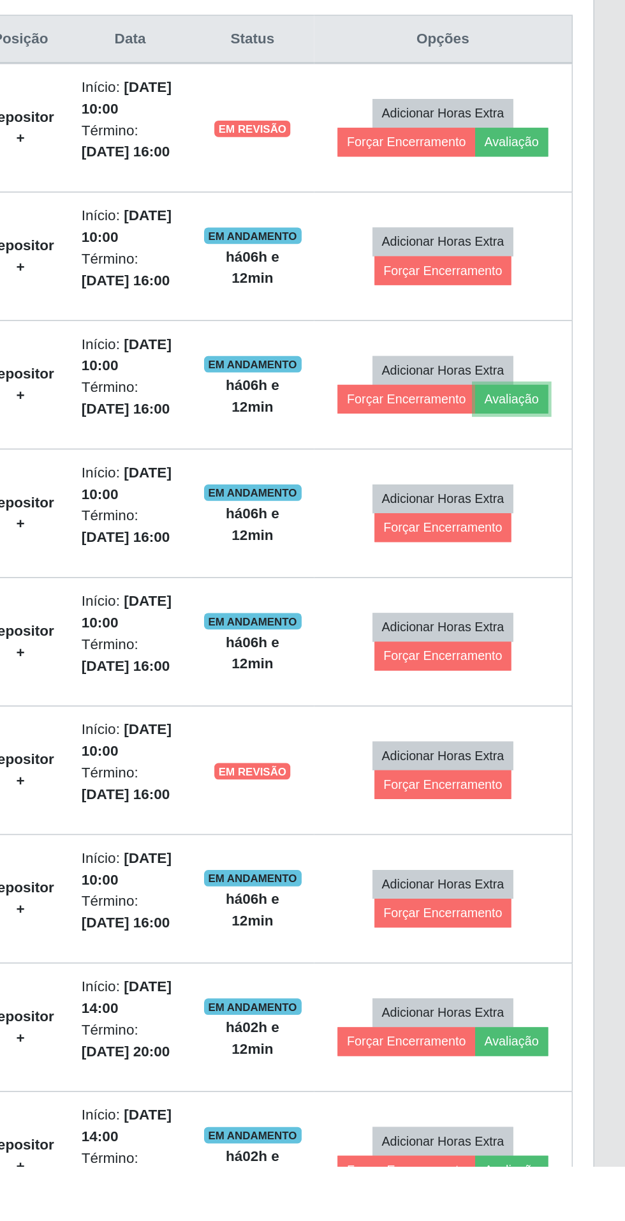
click at [570, 739] on button "Avaliação" at bounding box center [554, 745] width 45 height 18
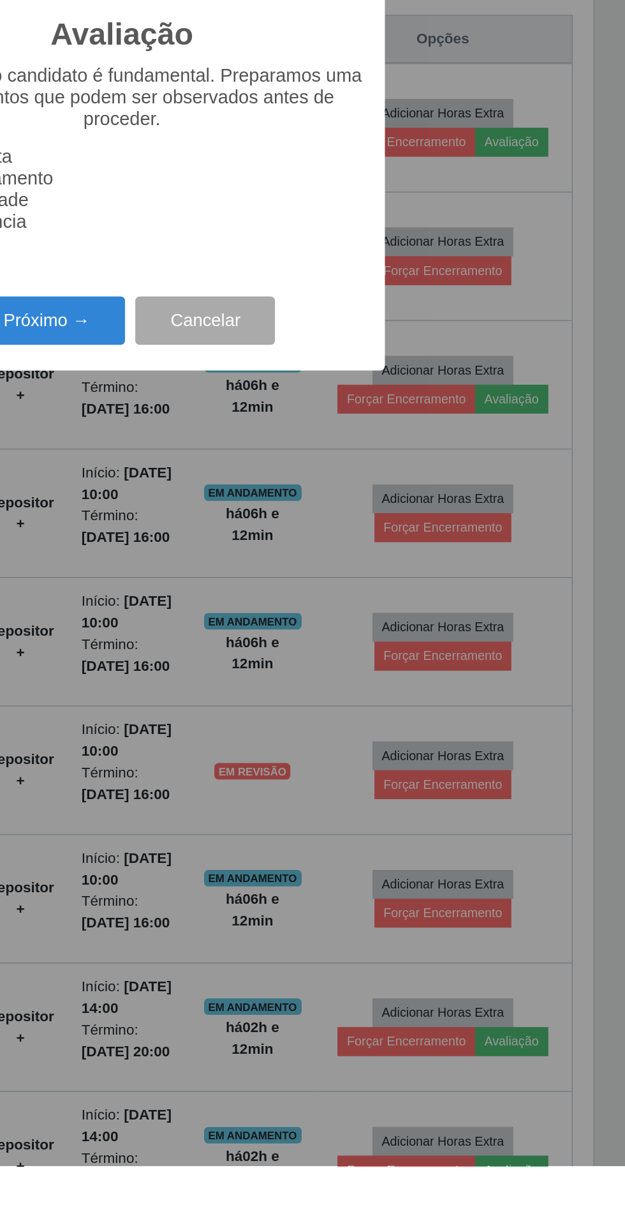
click at [279, 711] on button "Próximo →" at bounding box center [266, 696] width 97 height 30
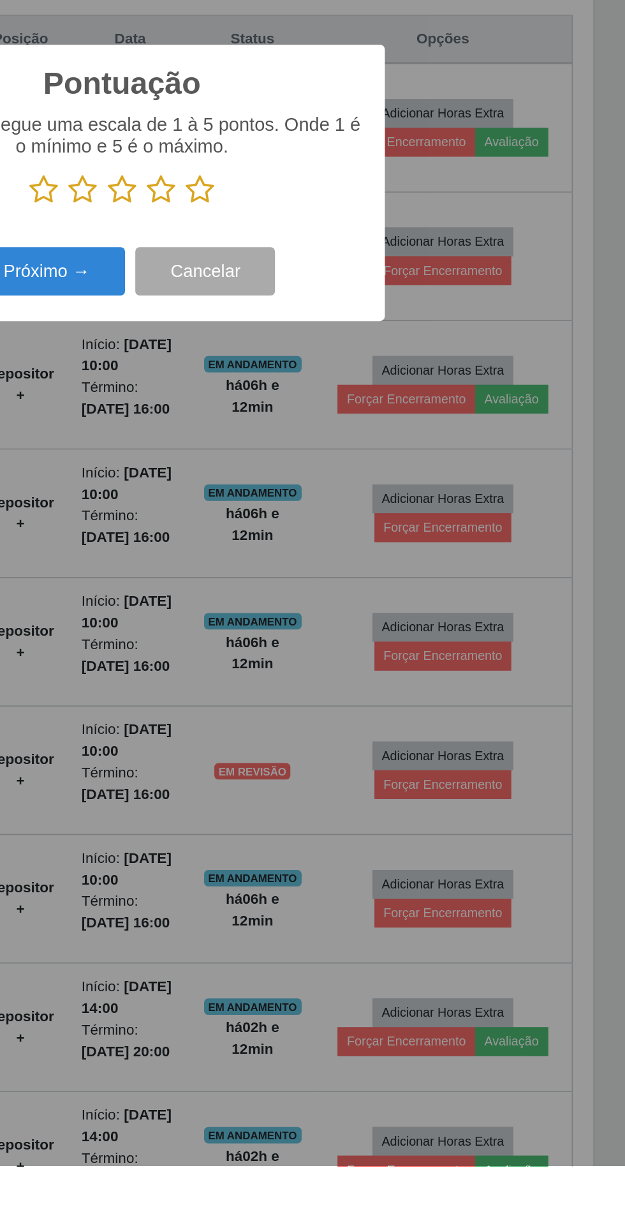
click at [363, 624] on icon at bounding box center [361, 614] width 18 height 19
click at [352, 624] on input "radio" at bounding box center [352, 624] width 0 height 0
click at [268, 680] on button "Próximo →" at bounding box center [266, 665] width 97 height 30
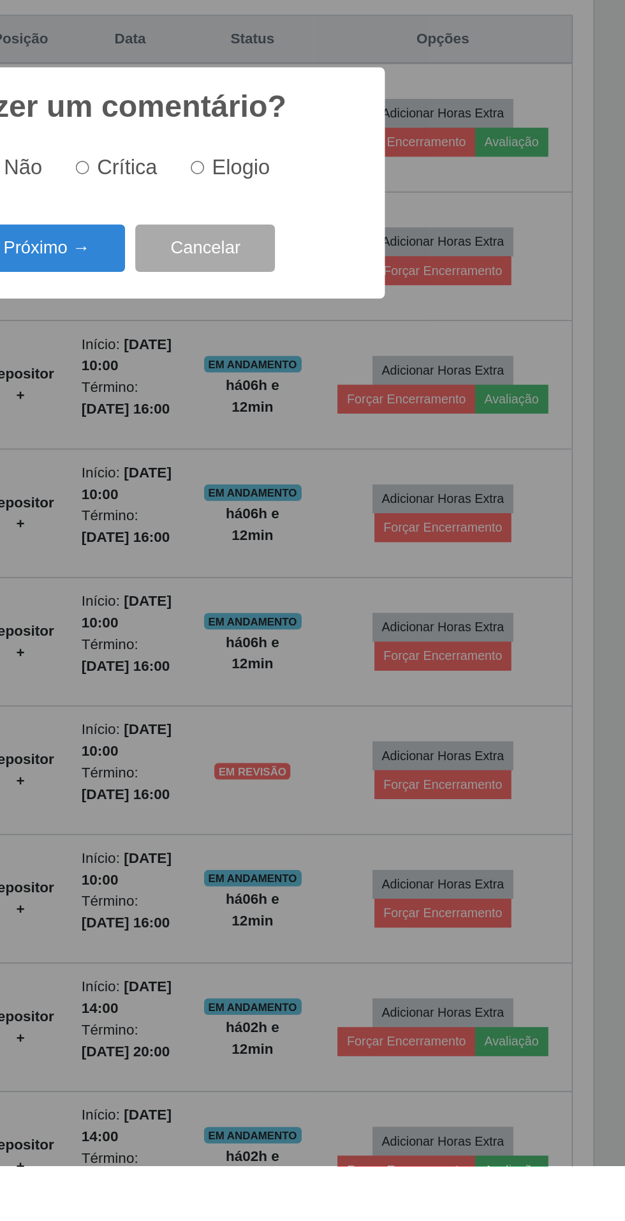
click at [273, 666] on button "Próximo →" at bounding box center [266, 651] width 97 height 30
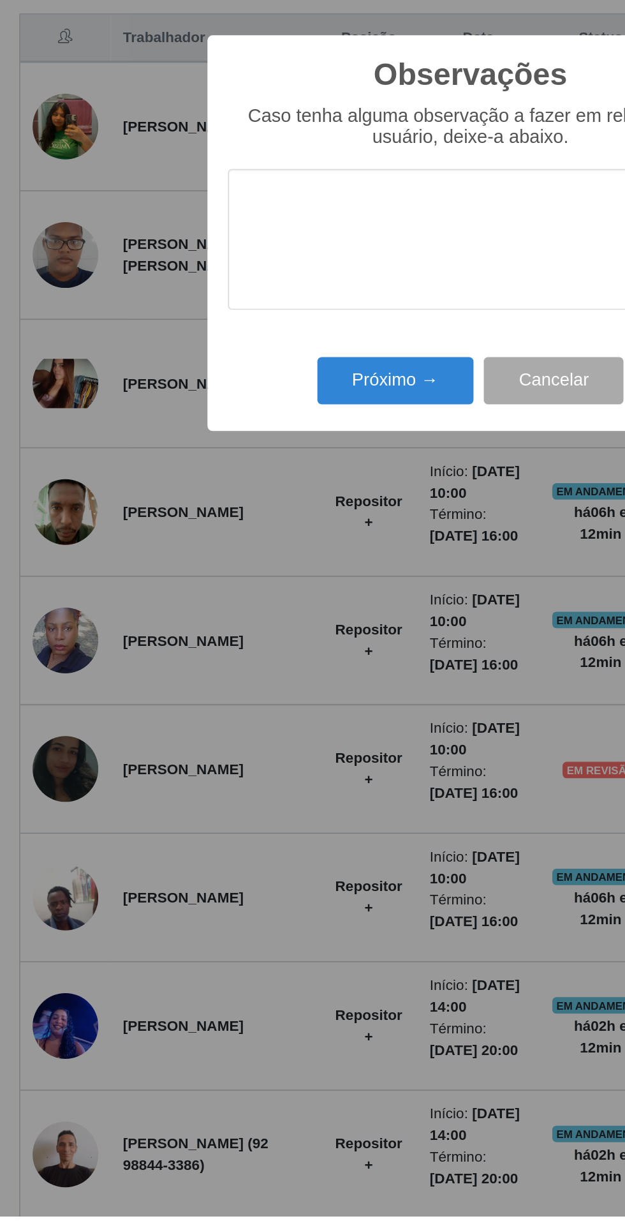
scroll to position [57, 0]
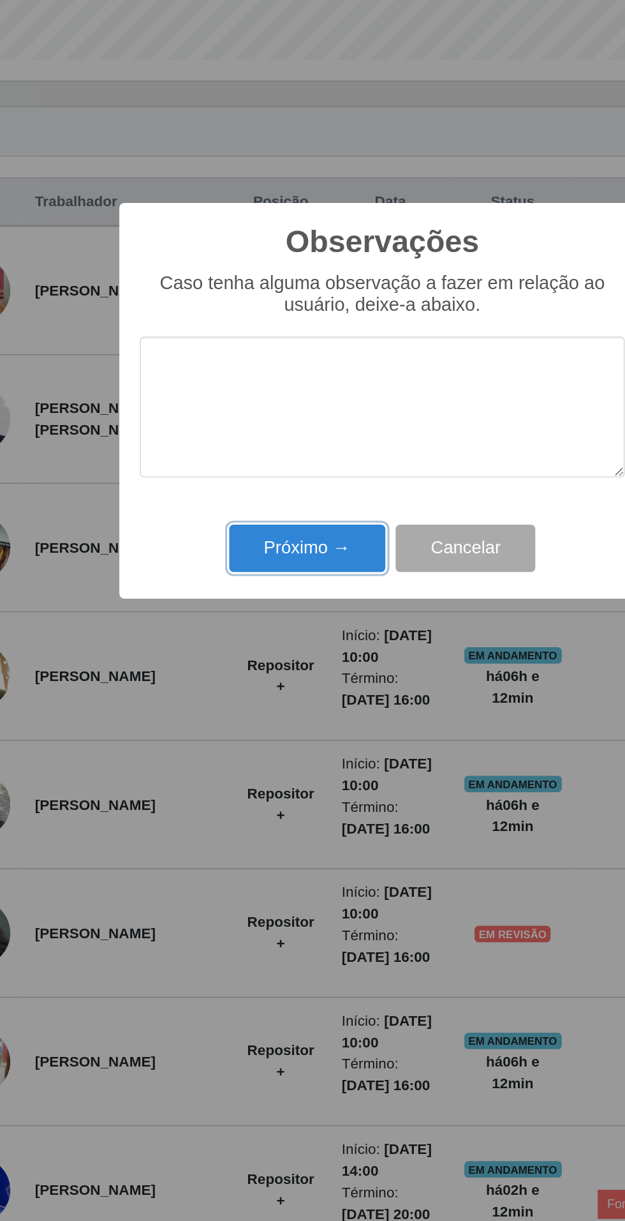
click at [272, 706] on button "Próximo →" at bounding box center [266, 702] width 97 height 30
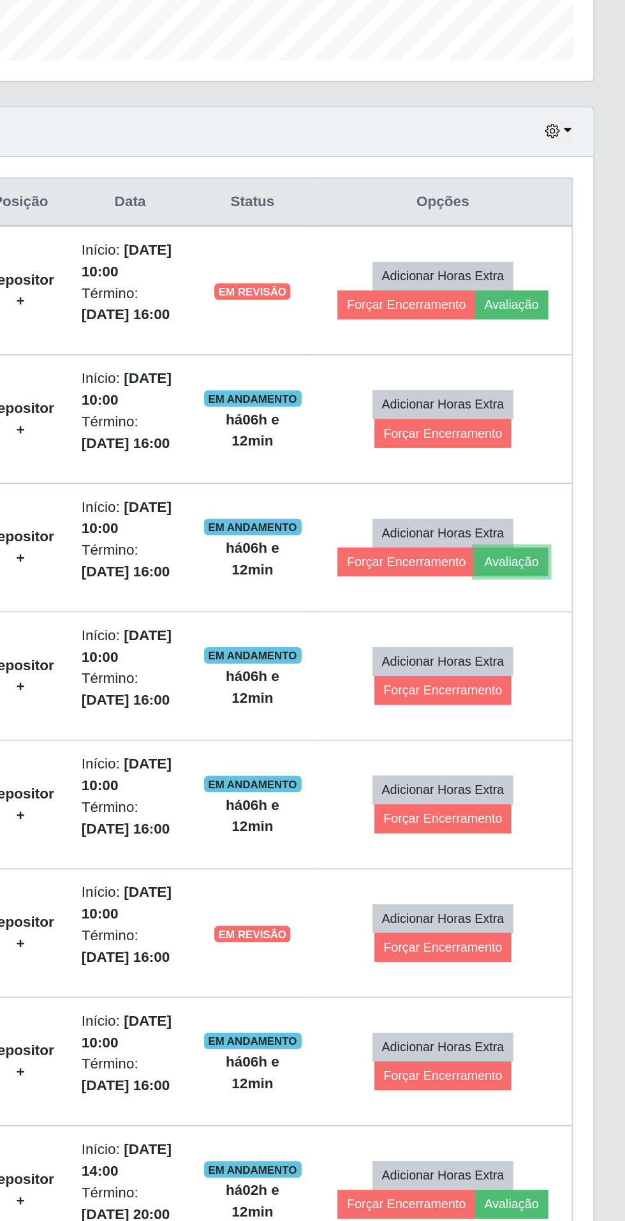
click at [562, 707] on button "Avaliação" at bounding box center [554, 710] width 45 height 18
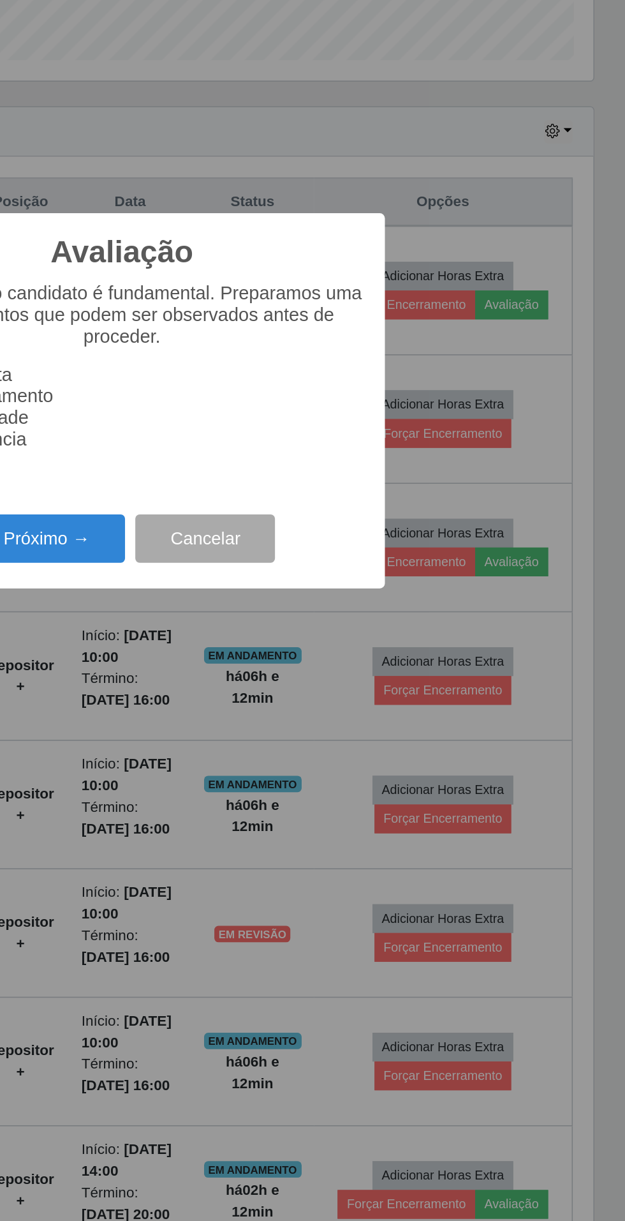
click at [278, 693] on button "Próximo →" at bounding box center [266, 696] width 97 height 30
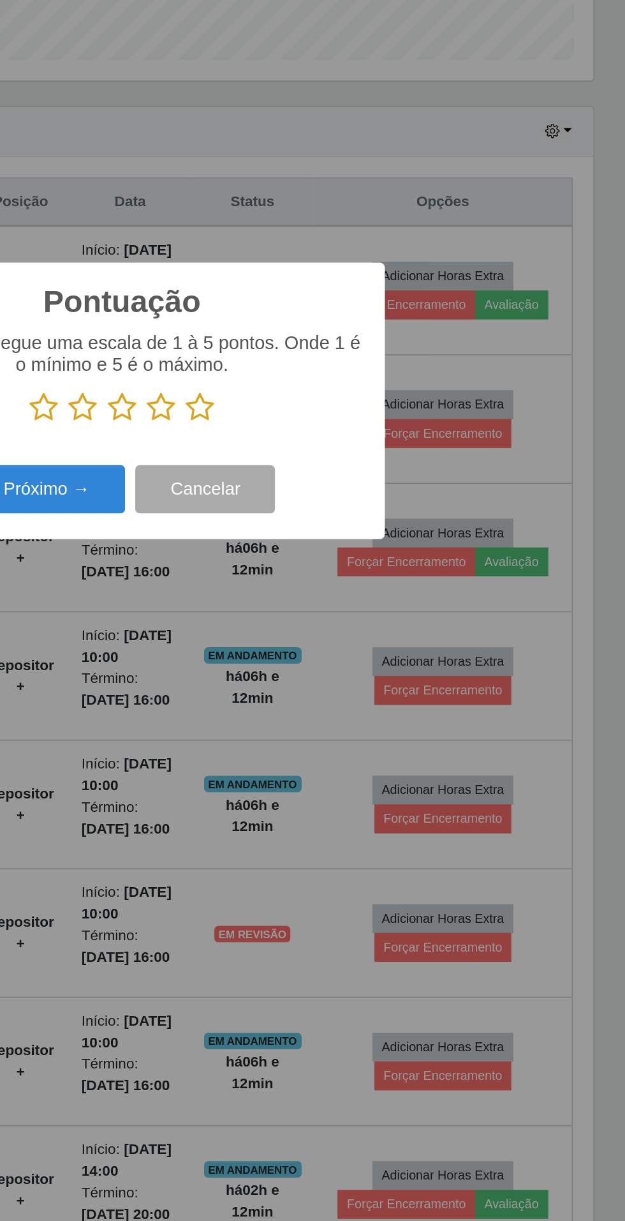
click at [403, 600] on div "A pontuação segue uma escala de 1 à 5 pontos. Onde 1 é o mínimo e 5 é o máximo." at bounding box center [312, 596] width 301 height 56
click at [368, 614] on icon at bounding box center [361, 614] width 18 height 19
click at [352, 624] on input "radio" at bounding box center [352, 624] width 0 height 0
click at [279, 669] on button "Próximo →" at bounding box center [266, 665] width 97 height 30
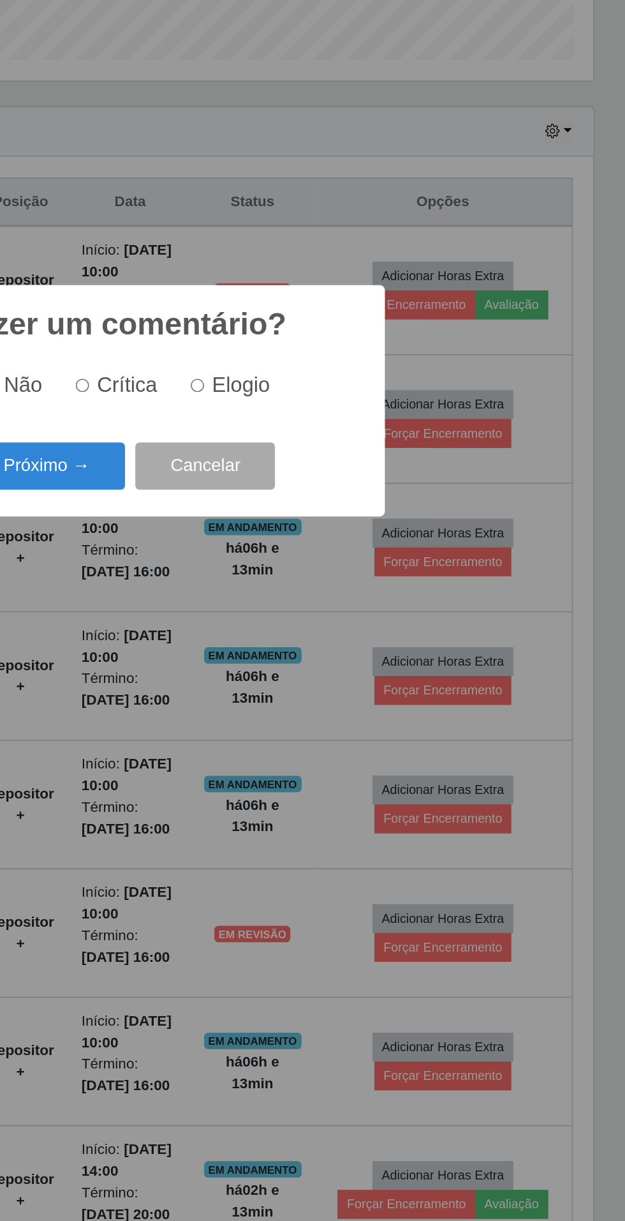
click at [282, 653] on button "Próximo →" at bounding box center [266, 651] width 97 height 30
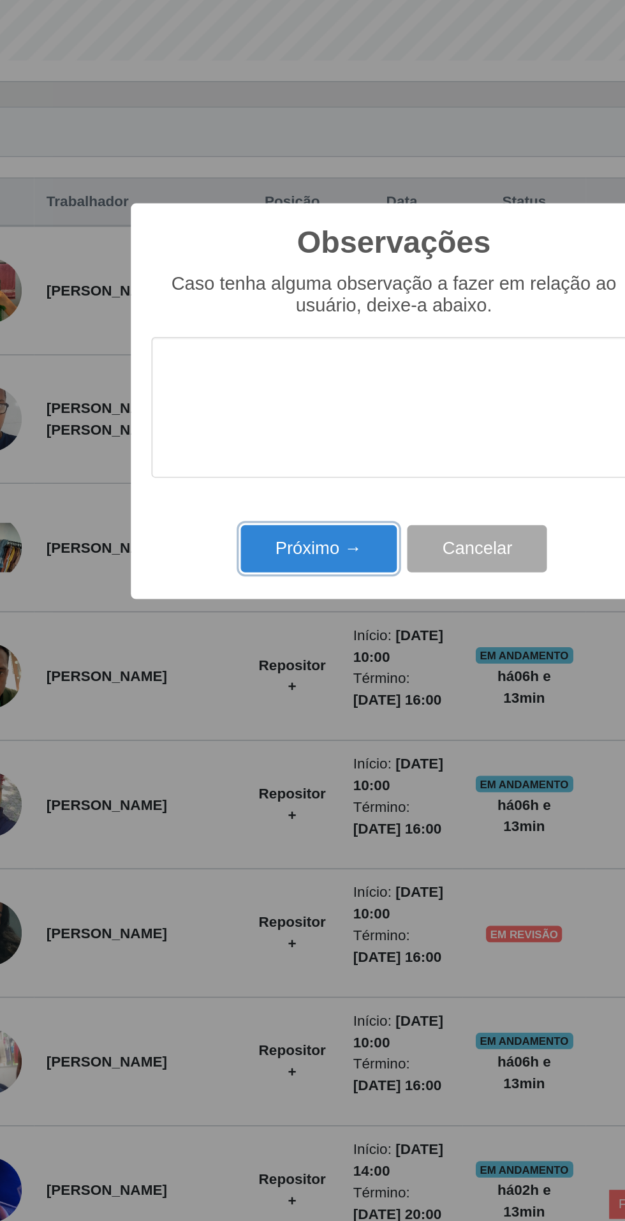
click at [264, 695] on button "Próximo →" at bounding box center [266, 702] width 97 height 30
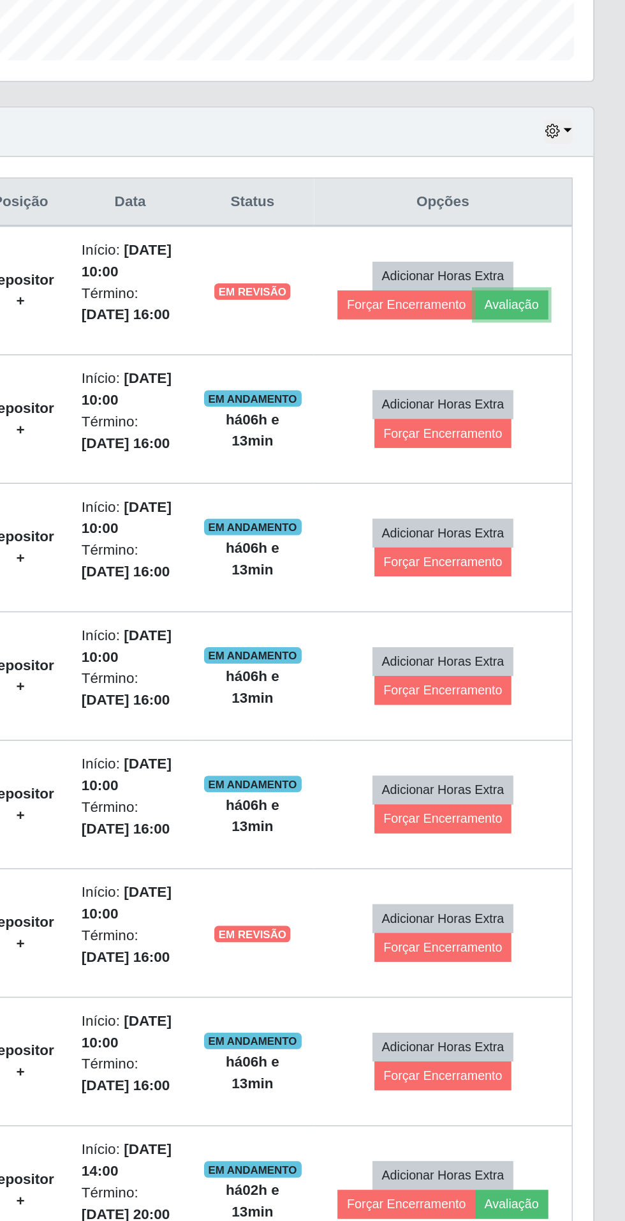
click at [562, 553] on button "Avaliação" at bounding box center [554, 551] width 45 height 18
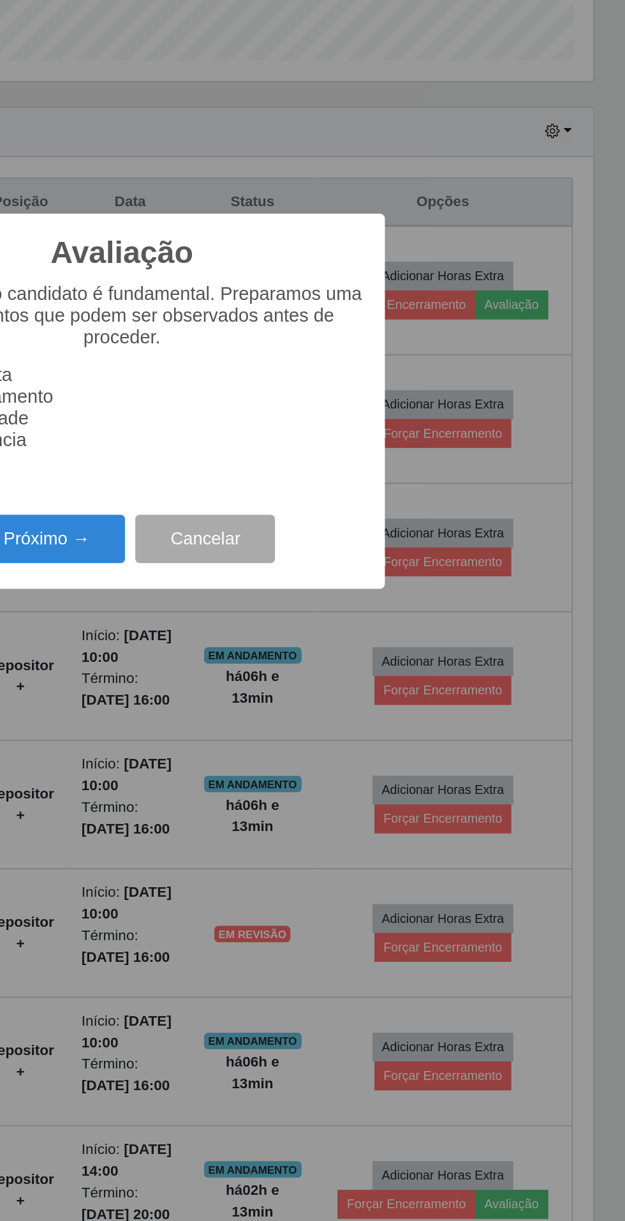
click at [276, 685] on button "Próximo →" at bounding box center [266, 696] width 97 height 30
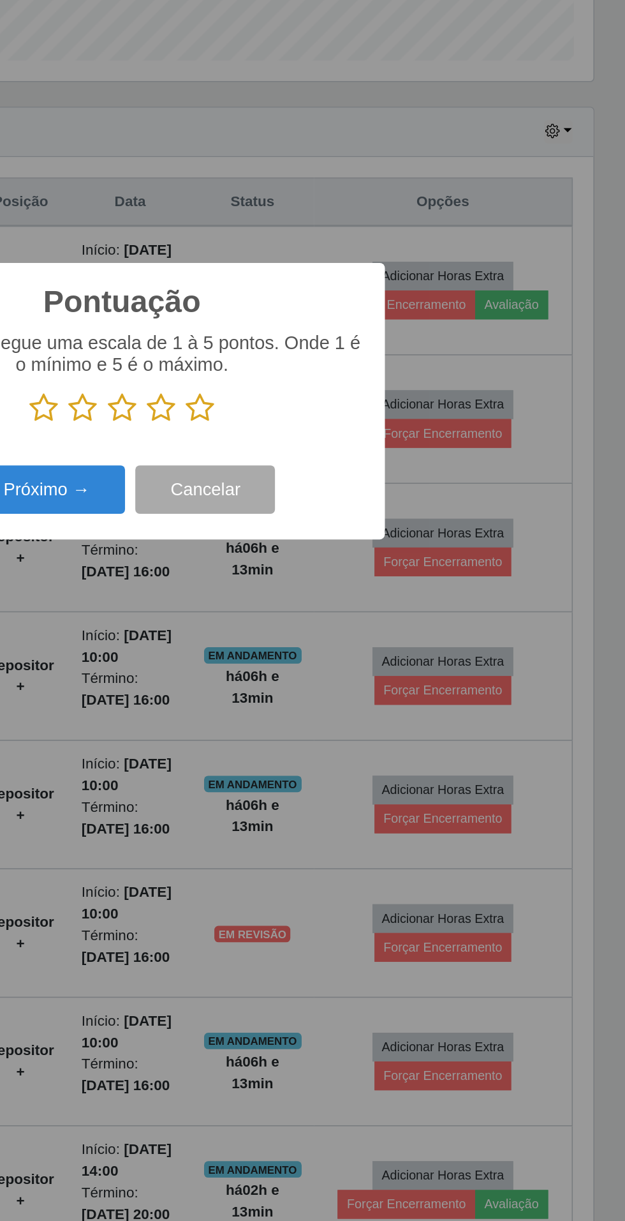
click at [369, 611] on icon at bounding box center [361, 614] width 18 height 19
click at [352, 624] on input "radio" at bounding box center [352, 624] width 0 height 0
click at [276, 678] on button "Próximo →" at bounding box center [266, 665] width 97 height 30
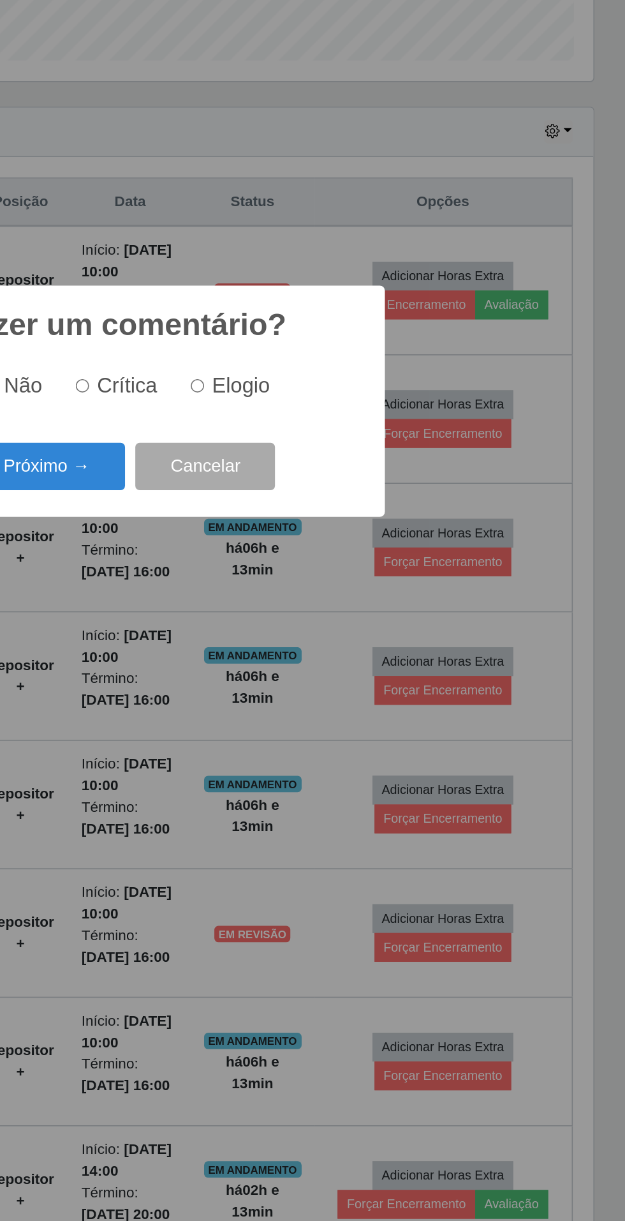
click at [271, 653] on button "Próximo →" at bounding box center [266, 651] width 97 height 30
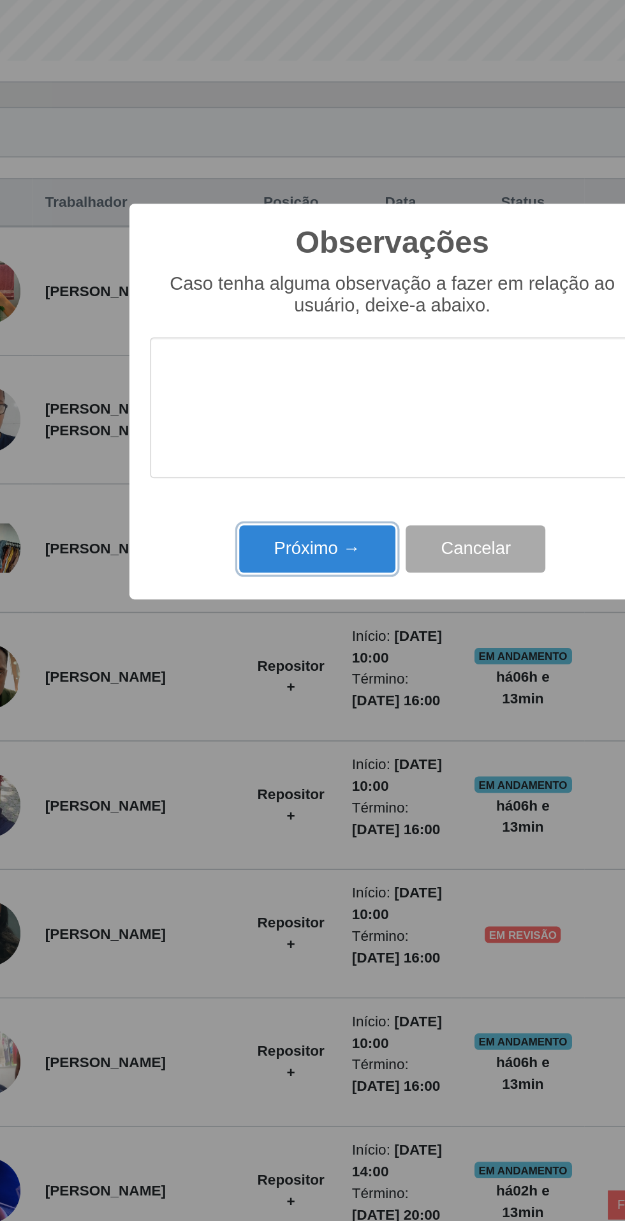
click at [246, 697] on button "Próximo →" at bounding box center [266, 702] width 97 height 30
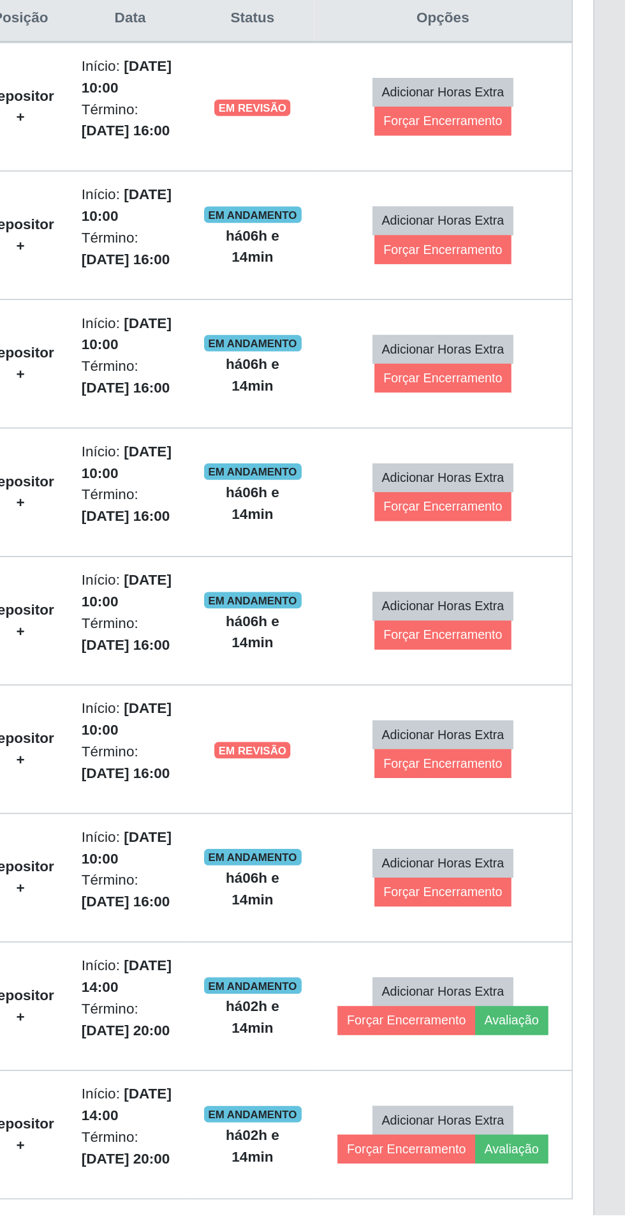
scroll to position [82, 0]
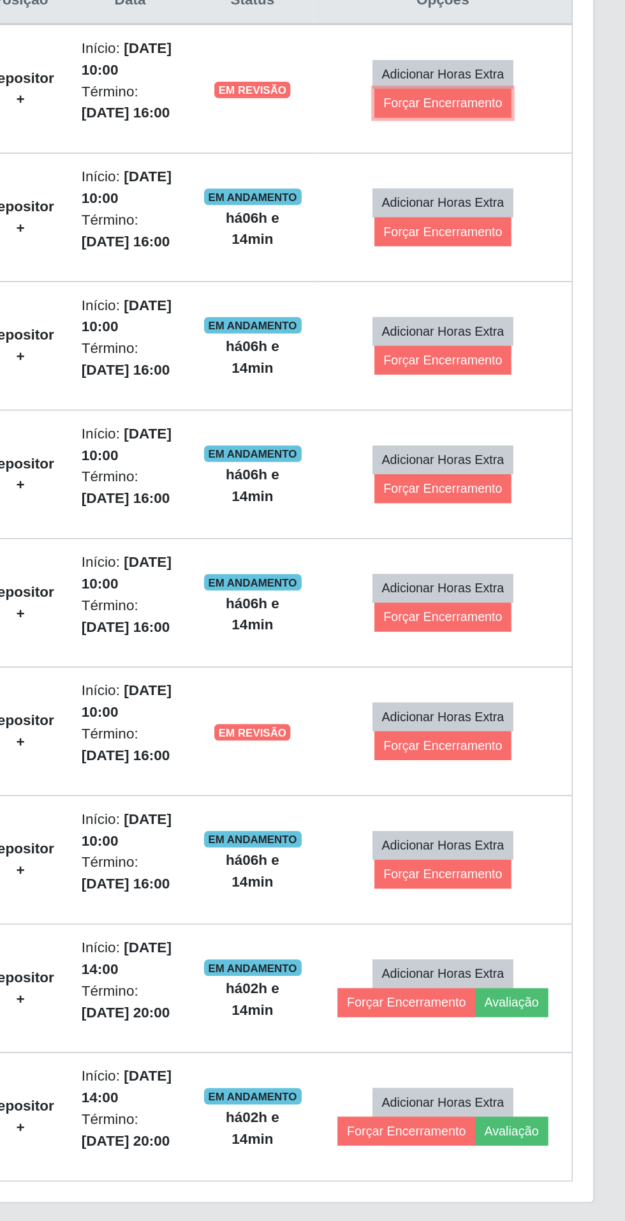
click at [529, 523] on button "Forçar Encerramento" at bounding box center [513, 527] width 86 height 18
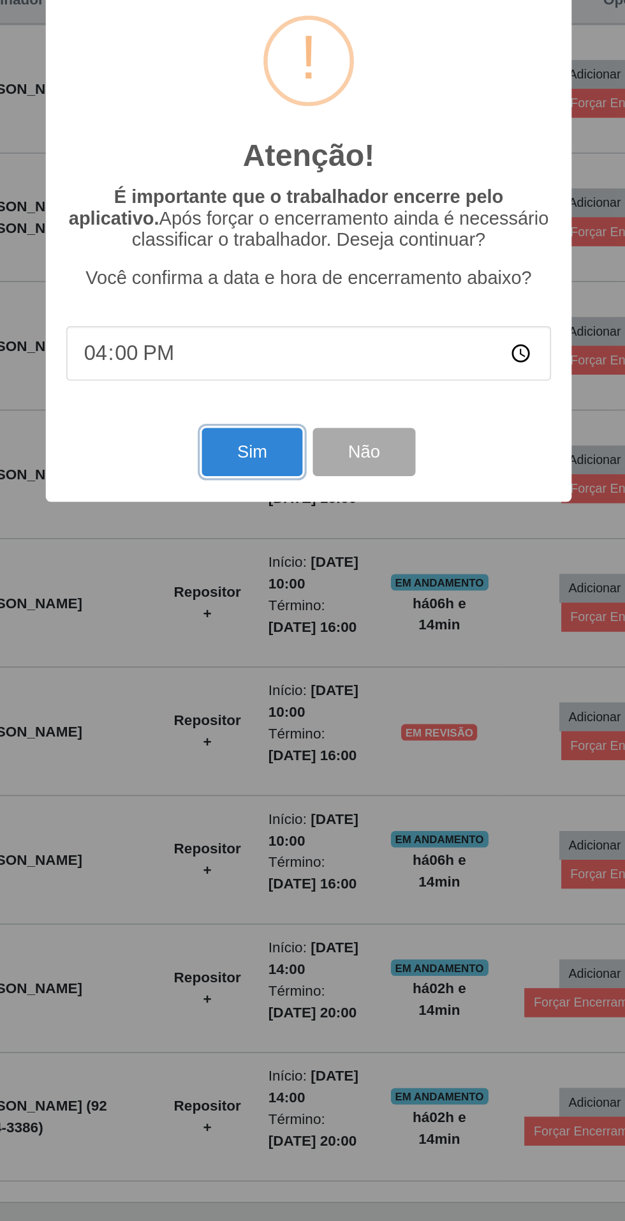
click at [264, 752] on button "Sim" at bounding box center [277, 743] width 62 height 30
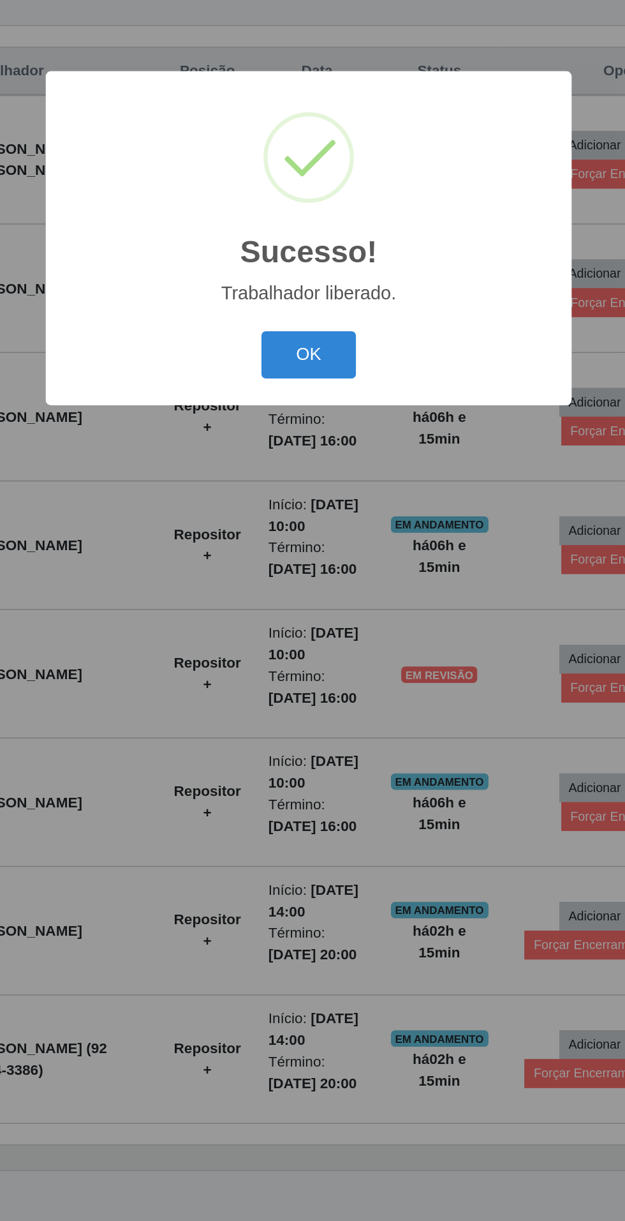
click at [301, 687] on button "OK" at bounding box center [312, 683] width 59 height 30
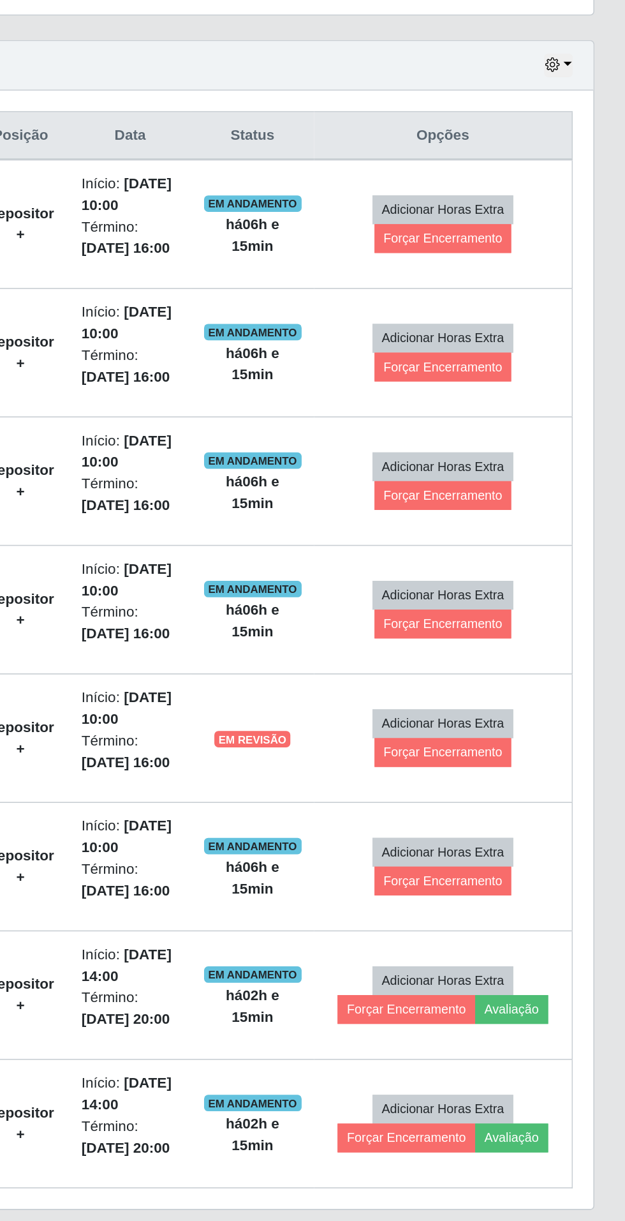
scroll to position [0, 0]
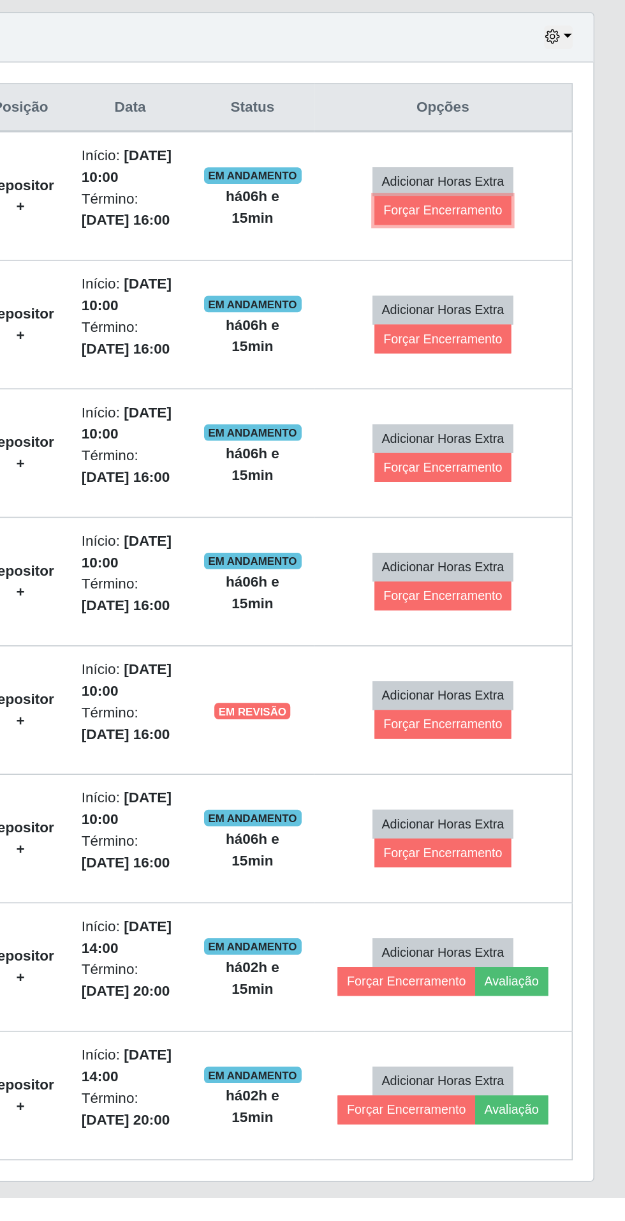
click at [540, 608] on button "Forçar Encerramento" at bounding box center [513, 608] width 86 height 18
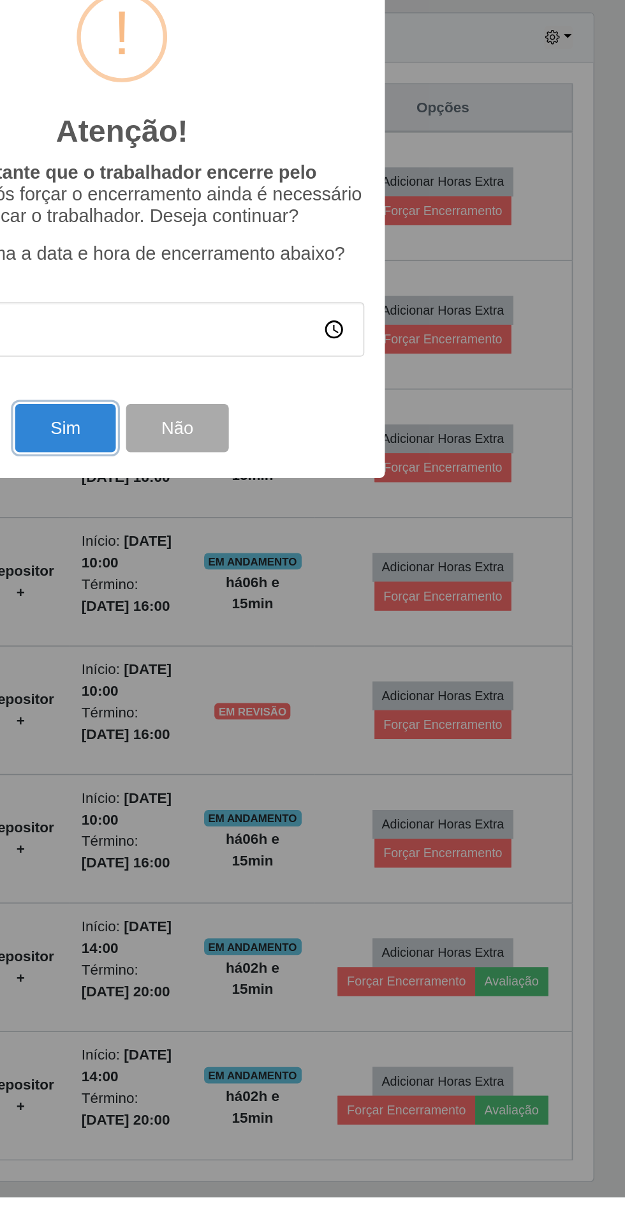
click at [291, 758] on button "Sim" at bounding box center [277, 743] width 62 height 30
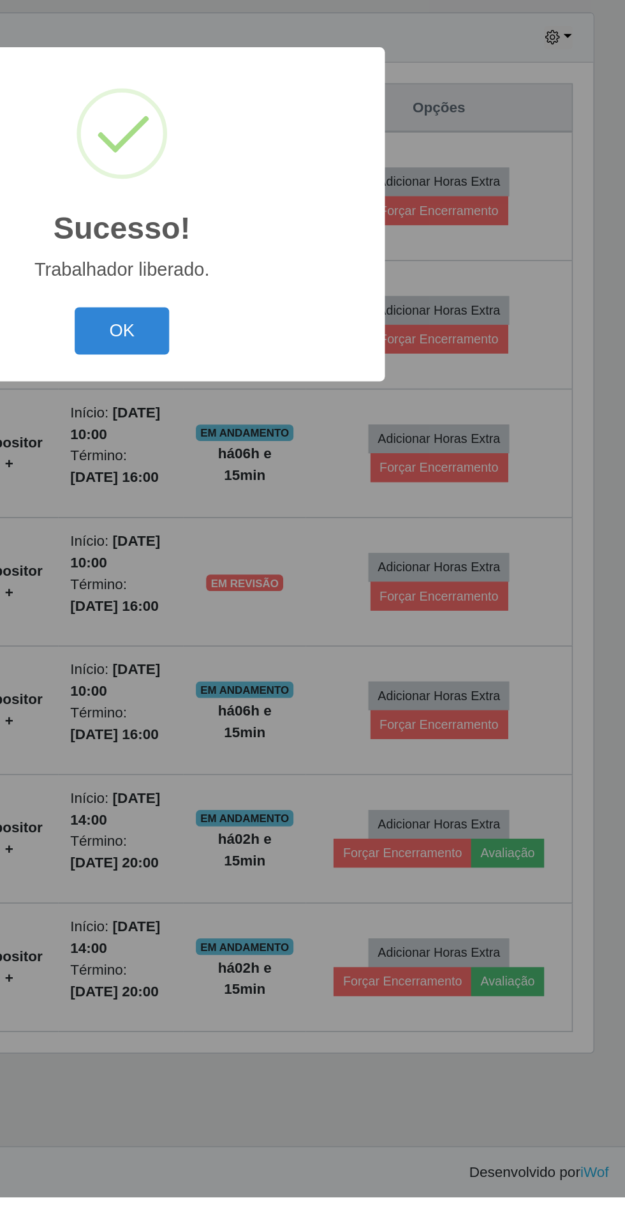
click at [322, 698] on button "OK" at bounding box center [312, 683] width 59 height 30
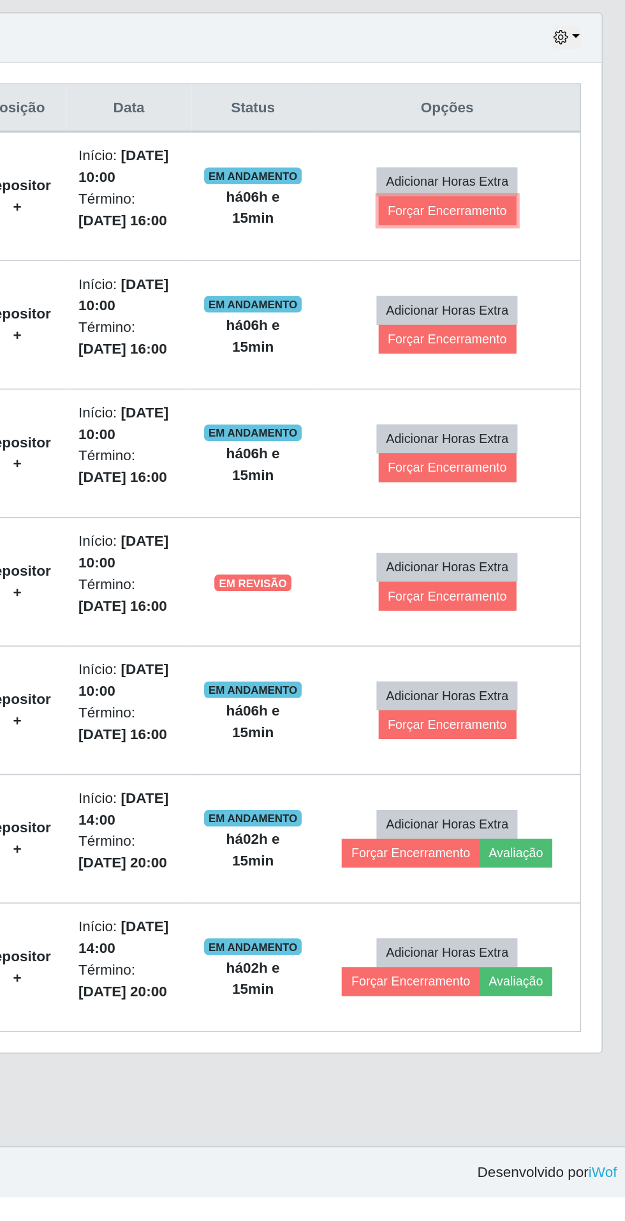
click at [540, 605] on button "Forçar Encerramento" at bounding box center [510, 608] width 86 height 18
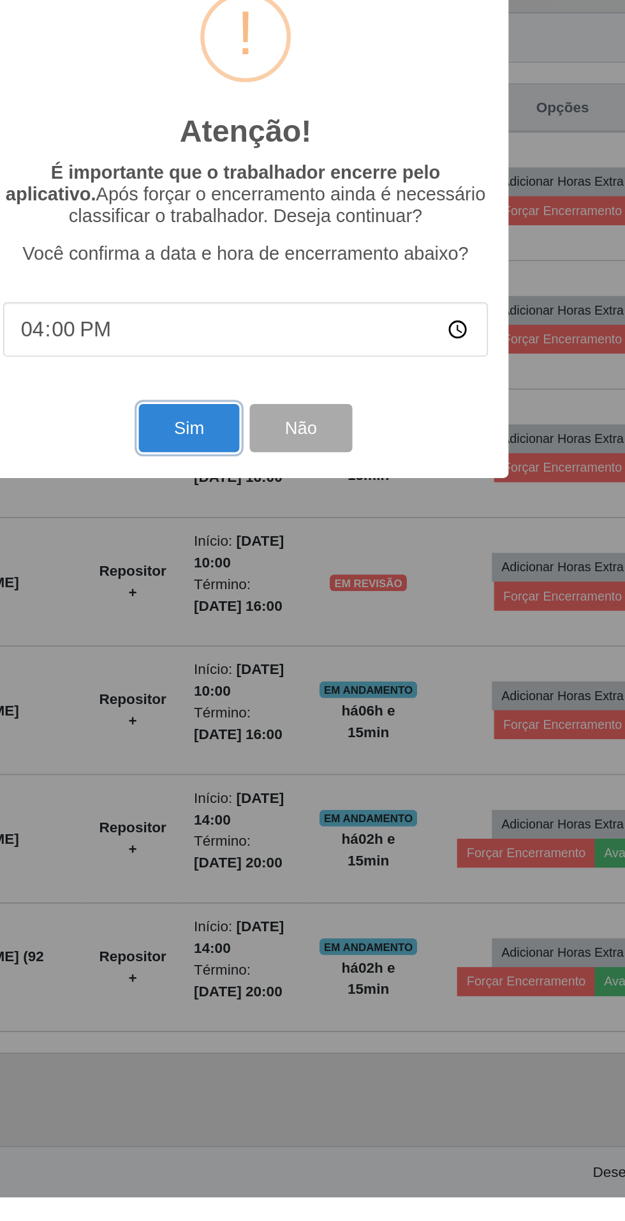
click at [266, 758] on button "Sim" at bounding box center [277, 743] width 62 height 30
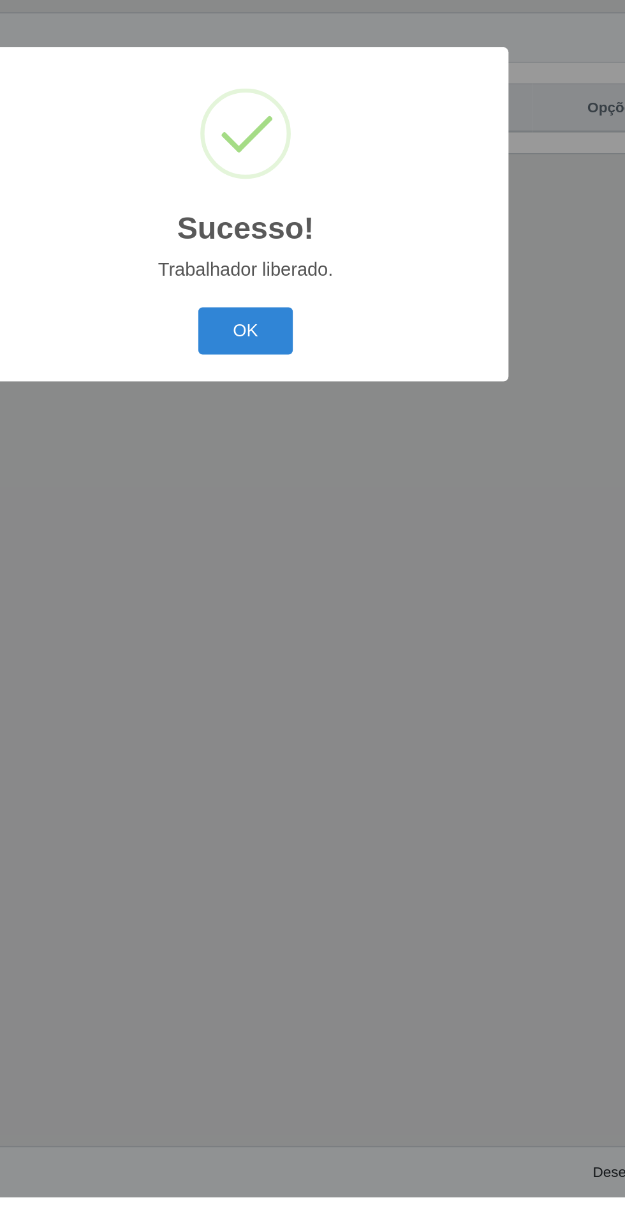
click at [299, 698] on button "OK" at bounding box center [312, 683] width 59 height 30
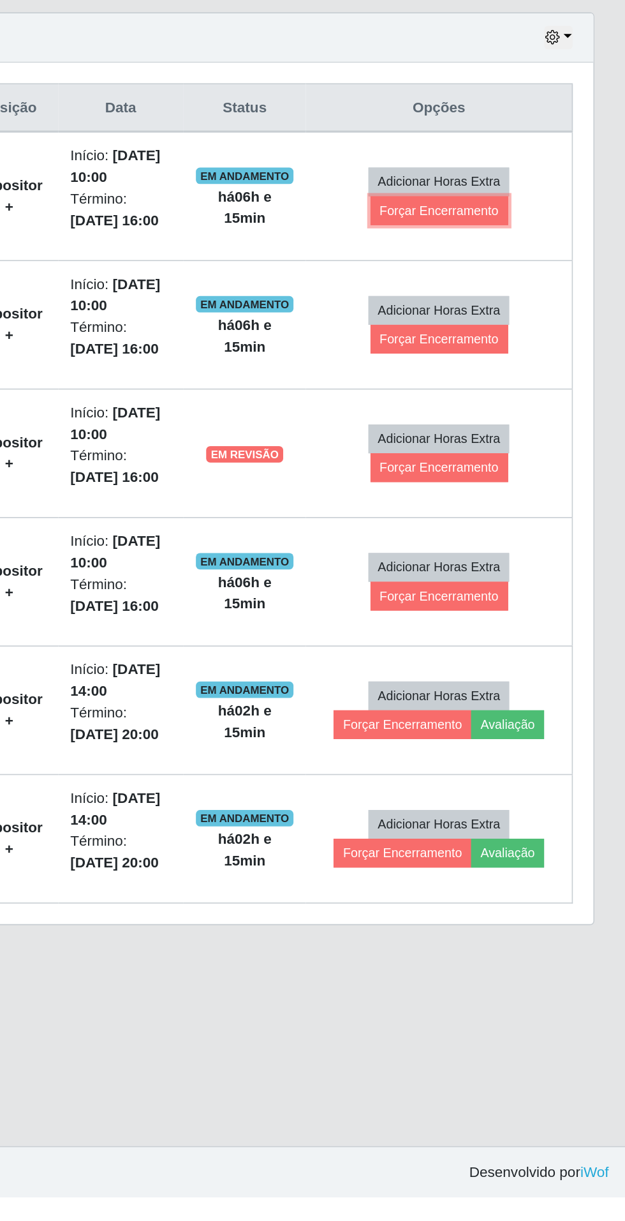
click at [523, 610] on button "Forçar Encerramento" at bounding box center [510, 608] width 86 height 18
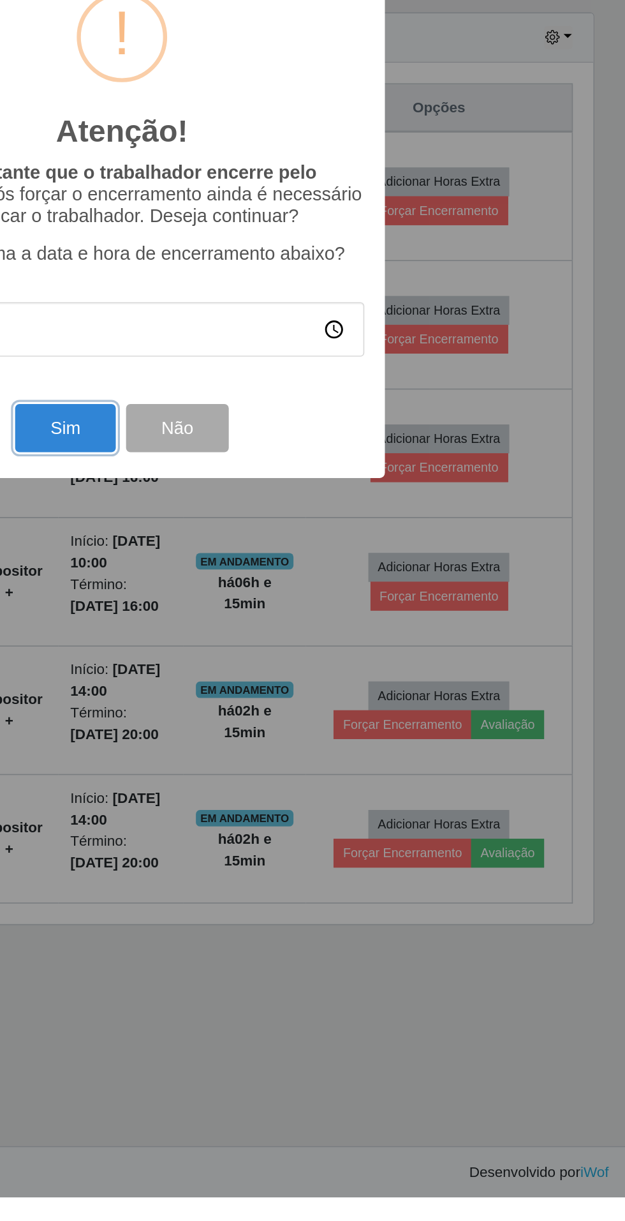
click at [273, 758] on button "Sim" at bounding box center [277, 743] width 62 height 30
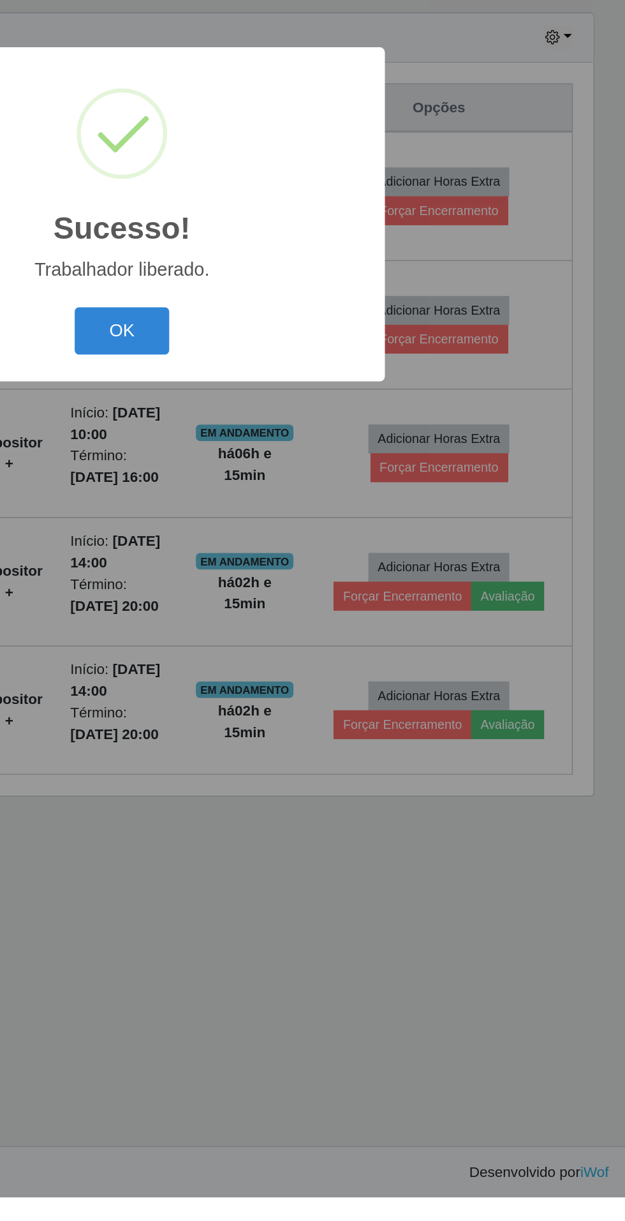
click at [305, 698] on button "OK" at bounding box center [312, 683] width 59 height 30
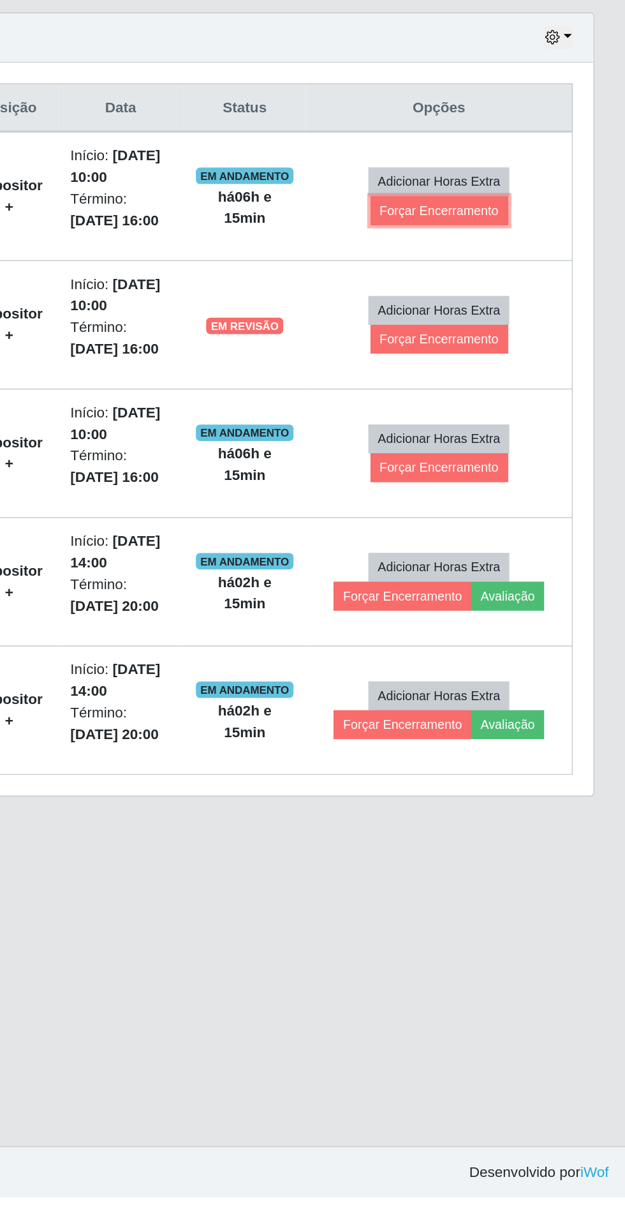
click at [542, 607] on button "Forçar Encerramento" at bounding box center [510, 608] width 86 height 18
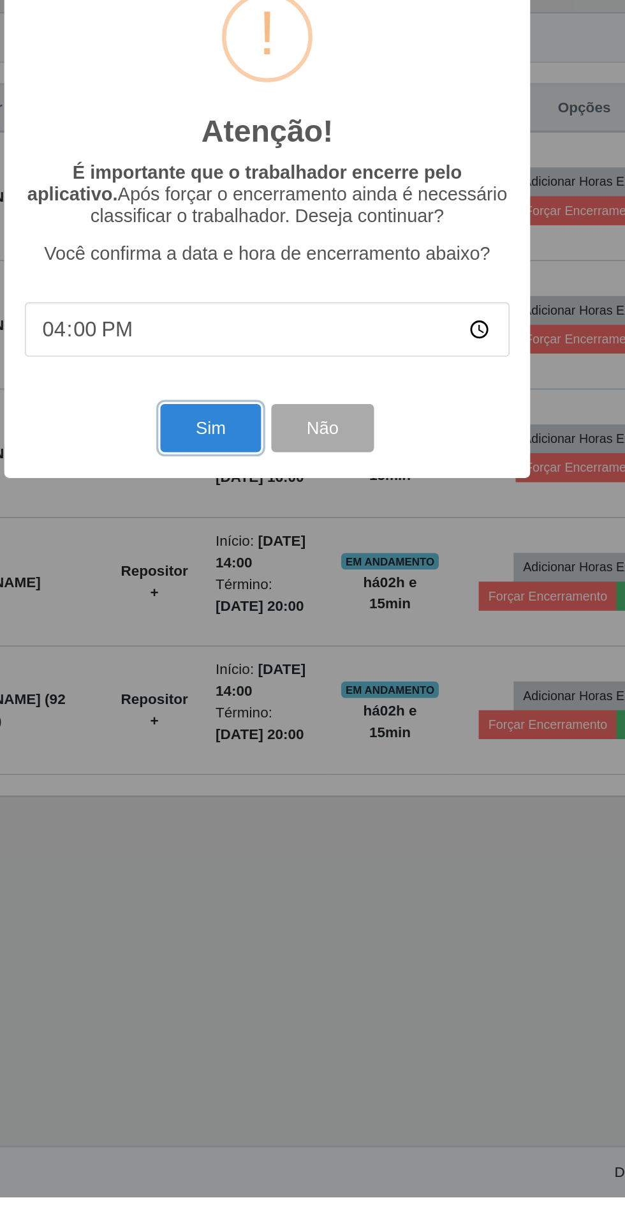
click at [250, 758] on button "Sim" at bounding box center [277, 743] width 62 height 30
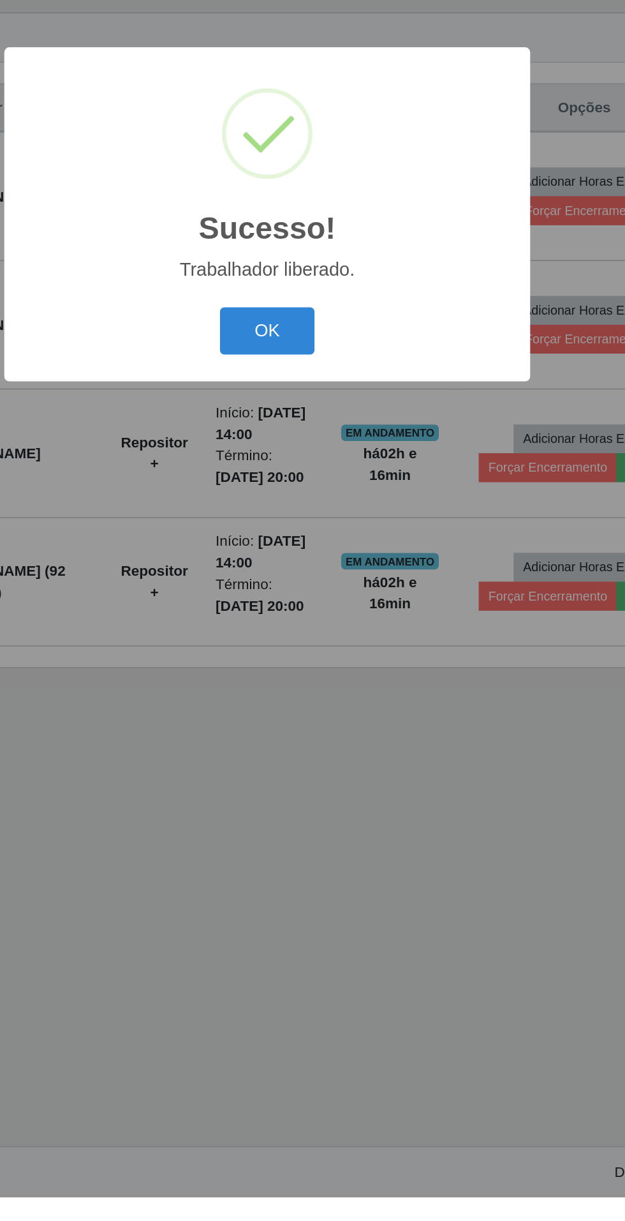
click at [324, 698] on button "OK" at bounding box center [312, 683] width 59 height 30
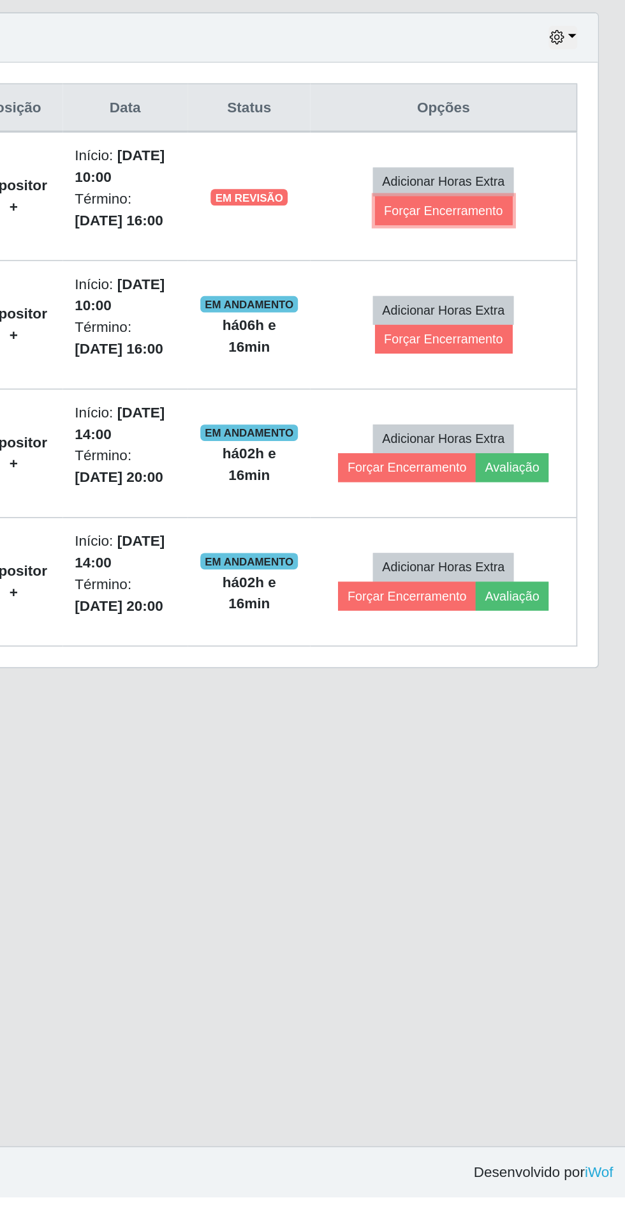
click at [514, 606] on button "Forçar Encerramento" at bounding box center [510, 608] width 86 height 18
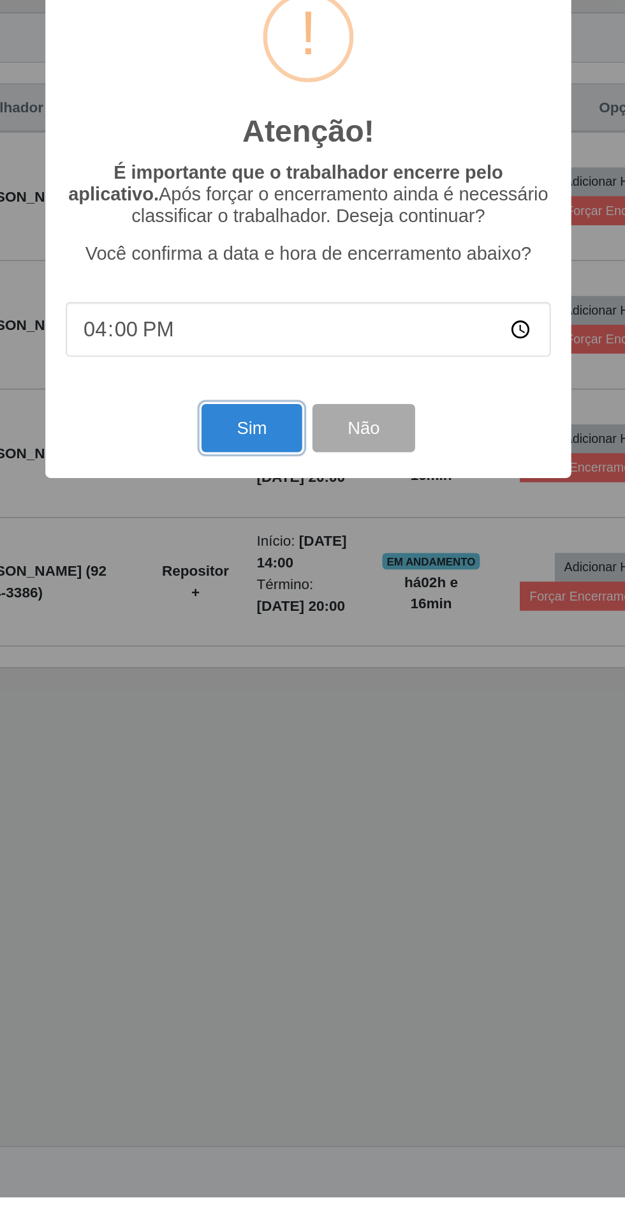
click at [284, 758] on button "Sim" at bounding box center [277, 743] width 62 height 30
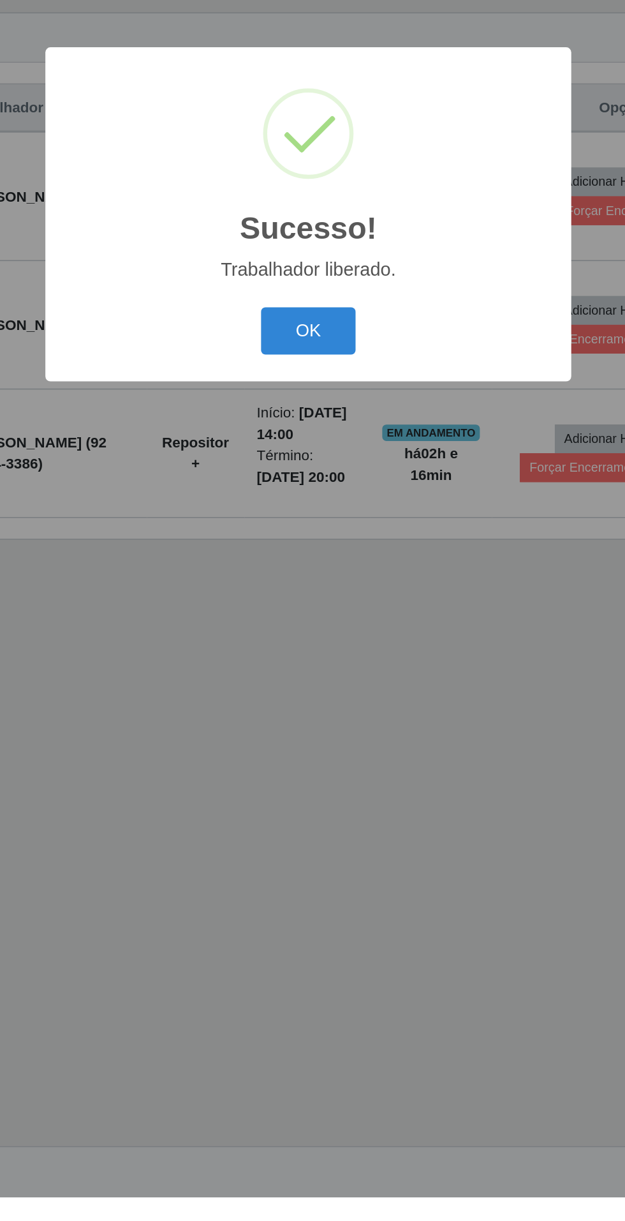
click at [316, 698] on button "OK" at bounding box center [312, 683] width 59 height 30
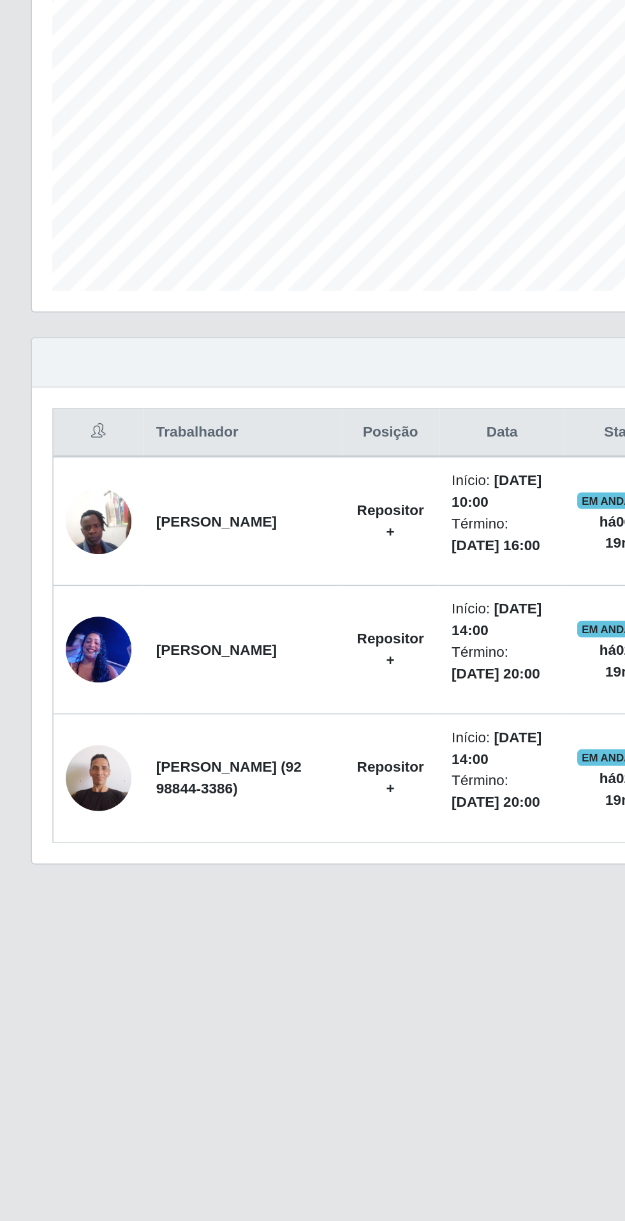
scroll to position [75, 0]
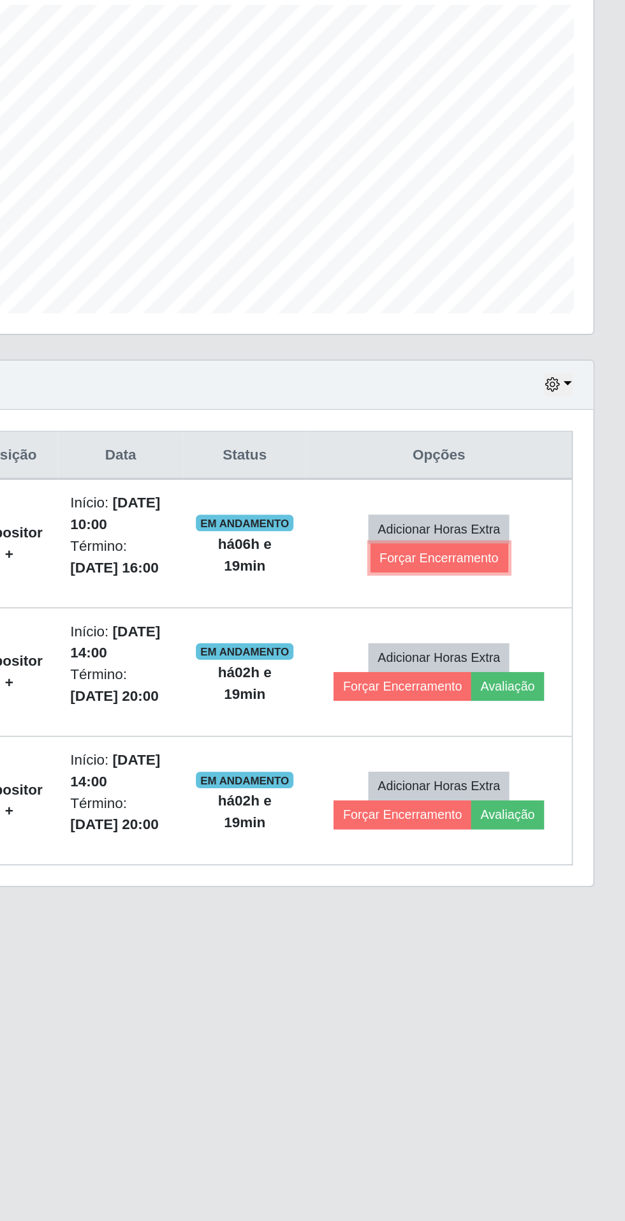
click at [521, 599] on button "Forçar Encerramento" at bounding box center [510, 608] width 86 height 18
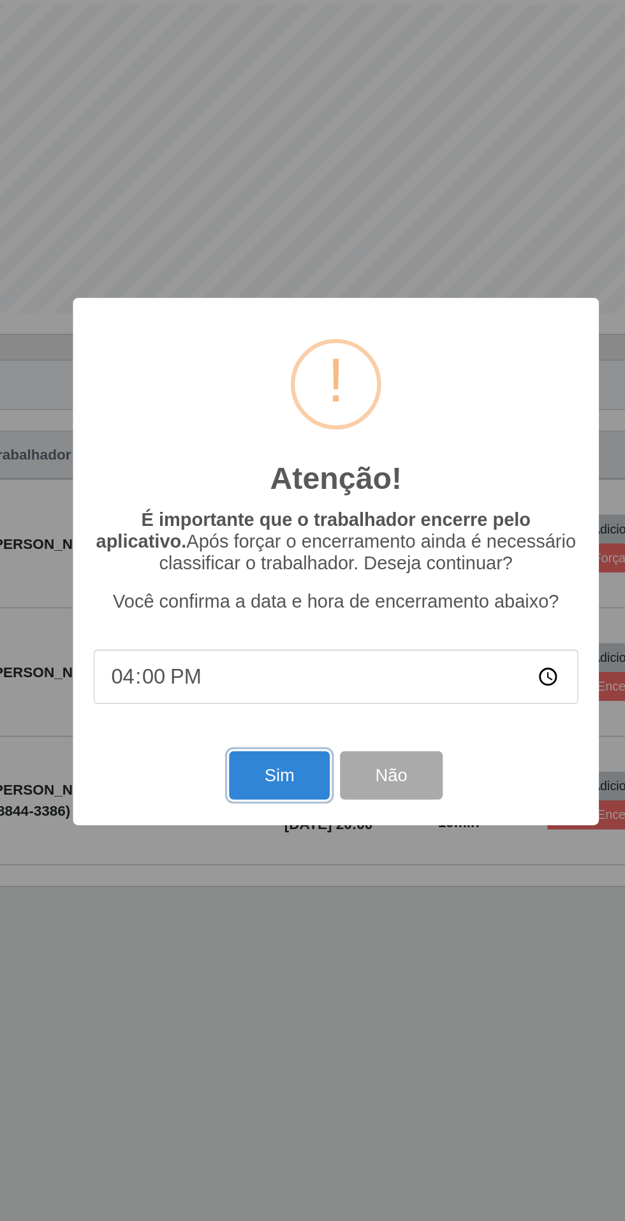
click at [272, 749] on button "Sim" at bounding box center [277, 743] width 62 height 30
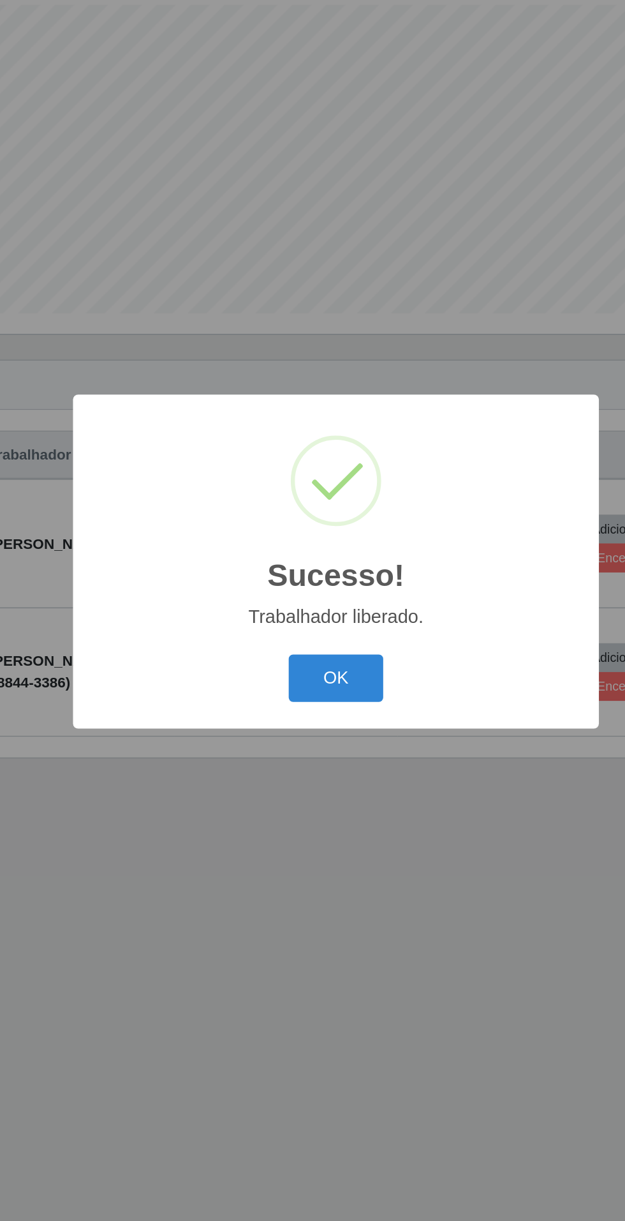
click at [338, 674] on button "OK" at bounding box center [312, 683] width 59 height 30
